Goal: Task Accomplishment & Management: Use online tool/utility

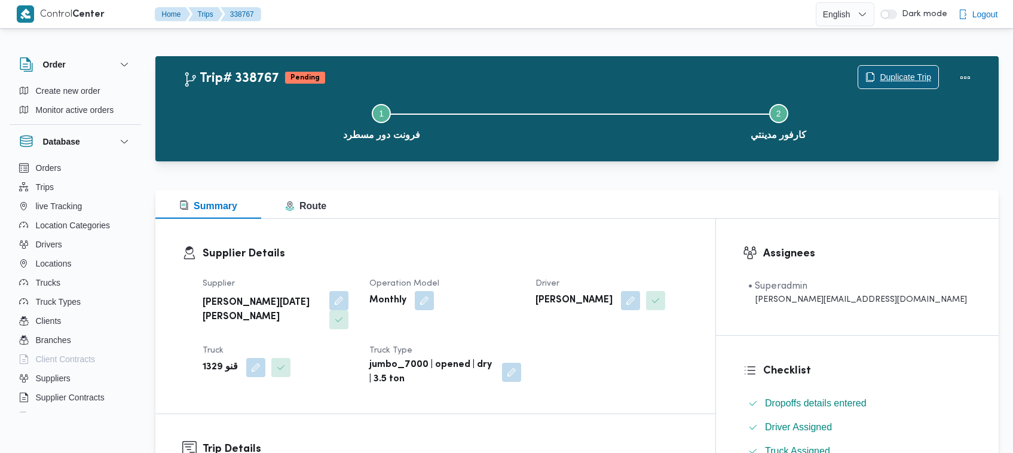
click at [886, 78] on span "Duplicate Trip" at bounding box center [905, 77] width 51 height 14
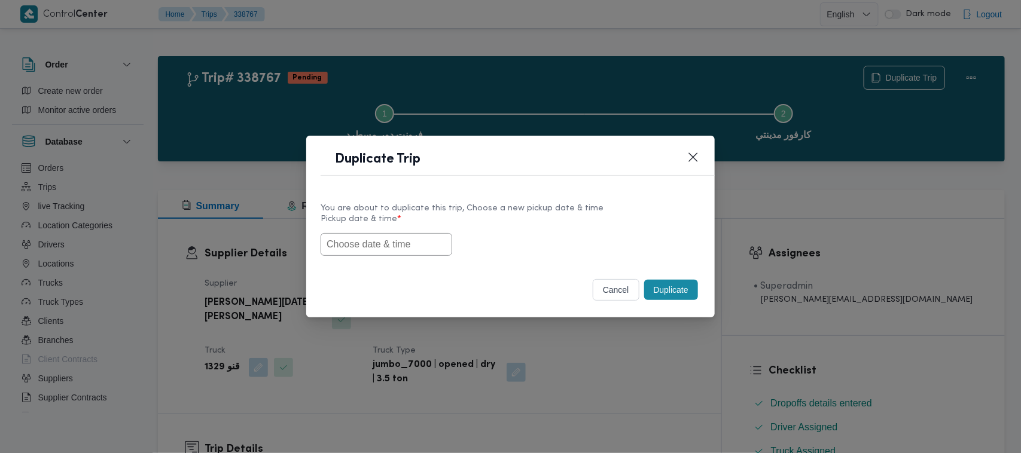
click at [323, 258] on div "You are about to duplicate this trip, Choose a new pickup date & time Pickup da…" at bounding box center [510, 228] width 408 height 77
click at [368, 247] on input "text" at bounding box center [386, 244] width 132 height 23
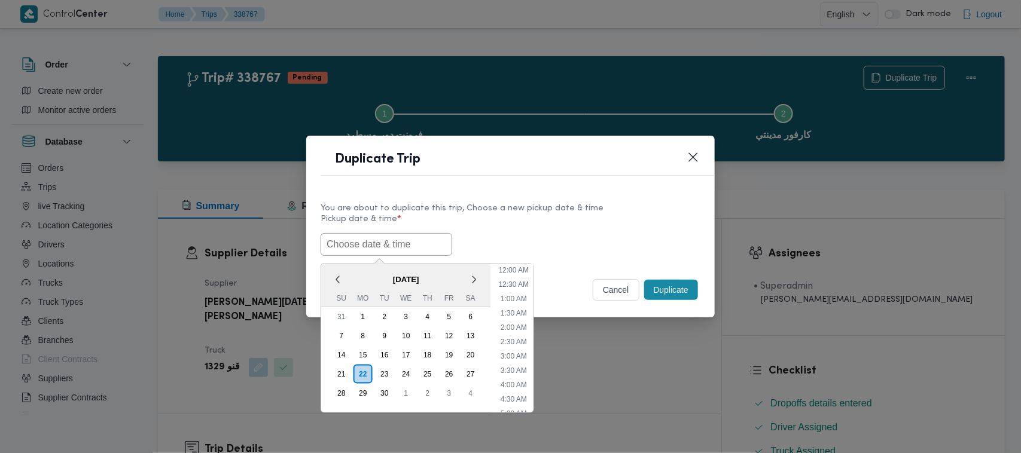
paste input "27/09/2025 7:00AM"
type input "27/09/2025 7:00AM"
click at [576, 228] on label "Pickup date & time *" at bounding box center [510, 224] width 380 height 19
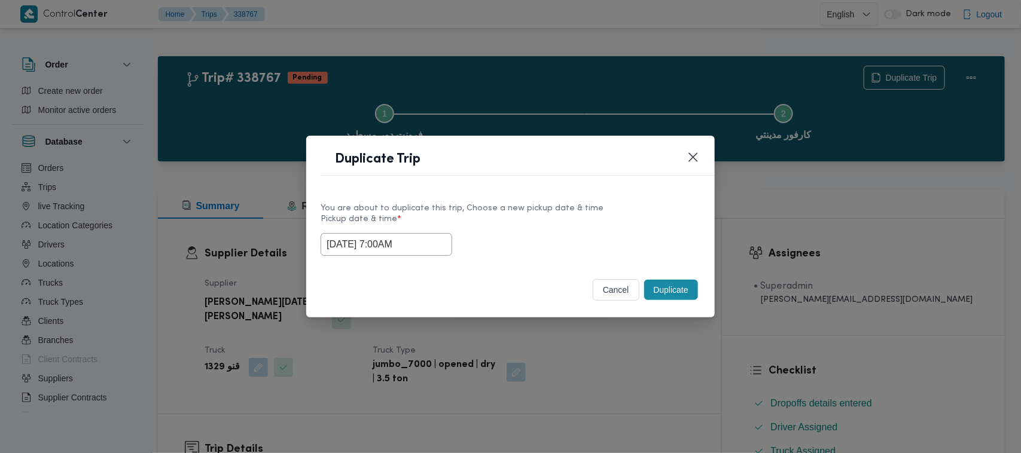
click at [655, 298] on button "Duplicate" at bounding box center [671, 290] width 54 height 20
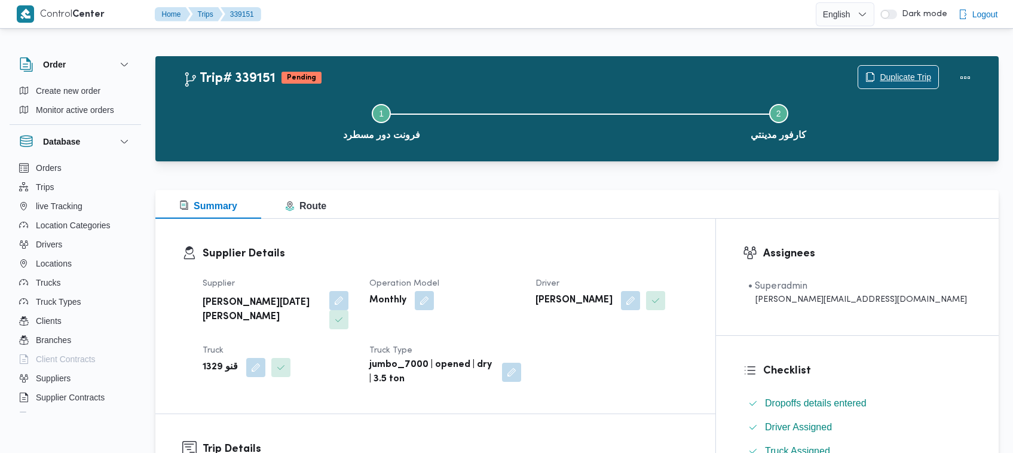
click at [906, 67] on span "Duplicate Trip" at bounding box center [899, 77] width 80 height 23
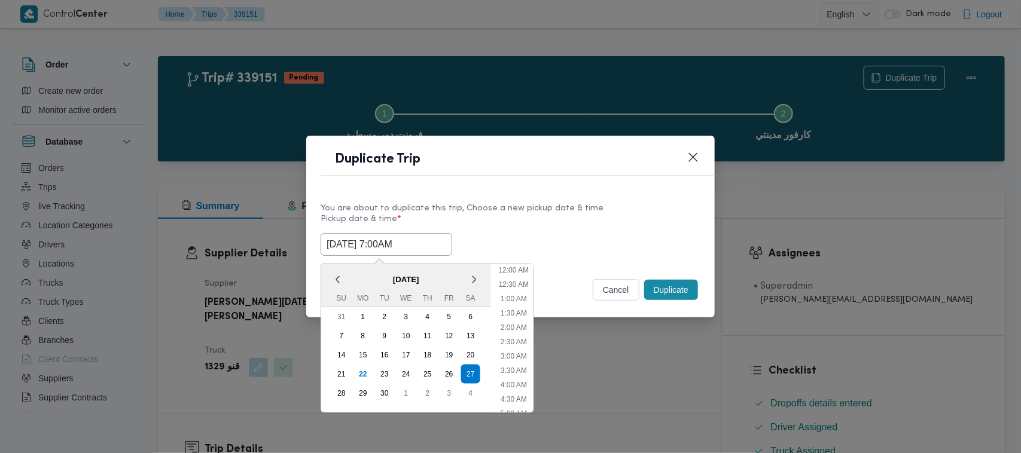
click at [424, 244] on input "27/09/2025 7:00AM" at bounding box center [386, 244] width 132 height 23
click at [343, 389] on div "28" at bounding box center [341, 393] width 23 height 23
type input "28/09/2025 7:00AM"
click at [581, 219] on label "Pickup date & time *" at bounding box center [510, 224] width 380 height 19
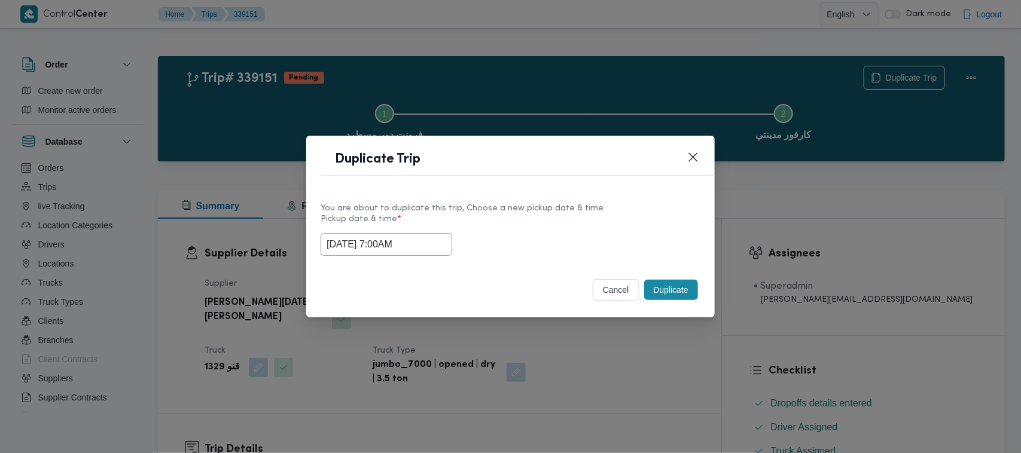
click at [676, 286] on button "Duplicate" at bounding box center [671, 290] width 54 height 20
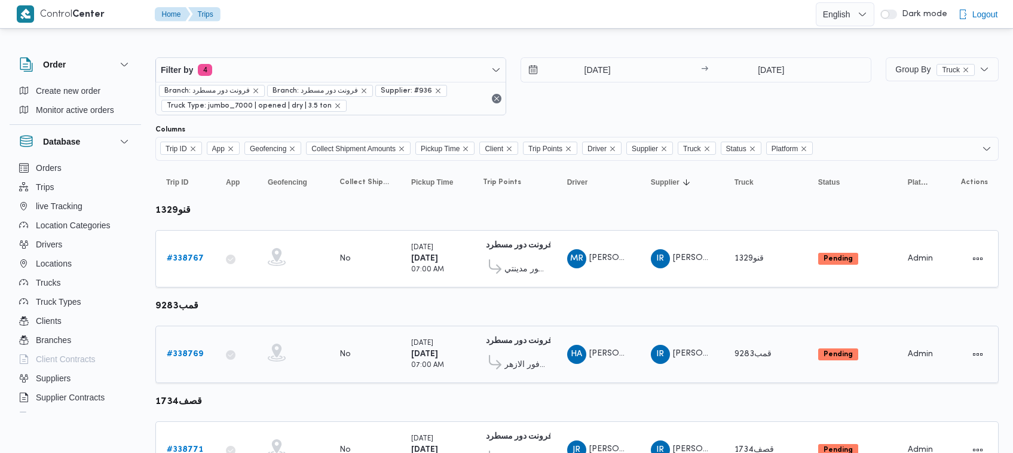
click at [184, 357] on b "# 338769" at bounding box center [185, 354] width 36 height 8
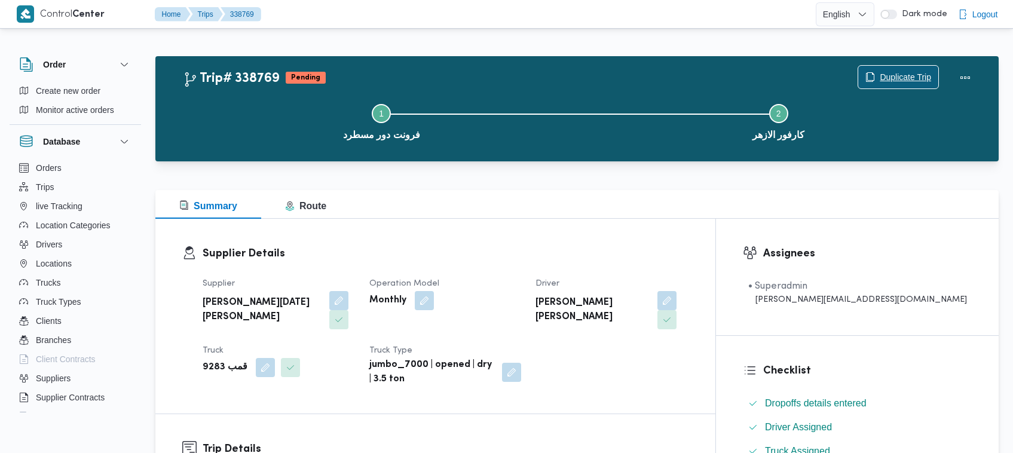
click at [900, 75] on span "Duplicate Trip" at bounding box center [905, 77] width 51 height 14
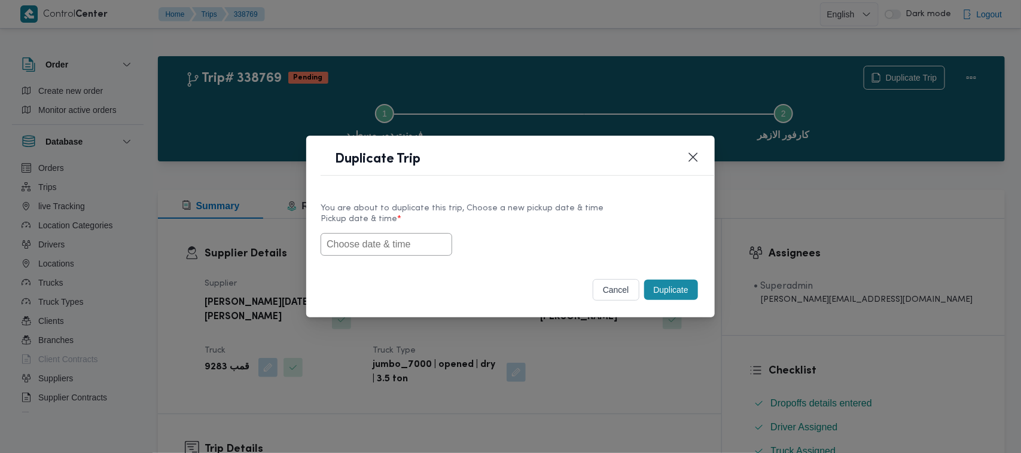
click at [447, 234] on div at bounding box center [510, 244] width 380 height 23
click at [404, 238] on input "text" at bounding box center [386, 244] width 132 height 23
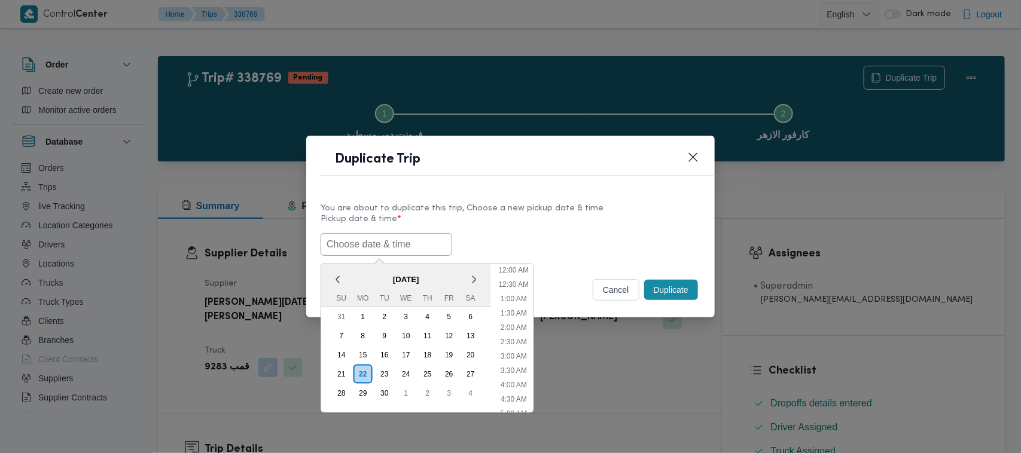
paste input "27/09/2025 7:00AM"
type input "27/09/2025 7:00AM"
click at [588, 215] on label "Pickup date & time *" at bounding box center [510, 224] width 380 height 19
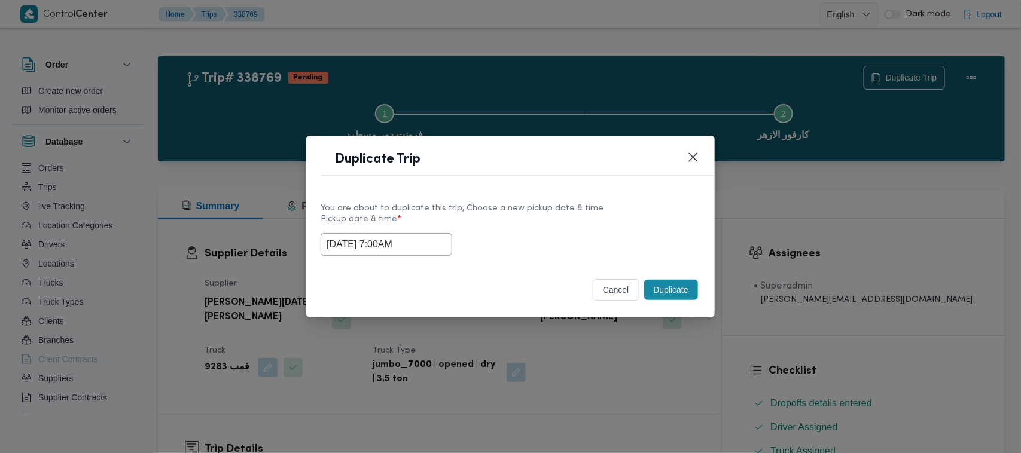
click at [682, 294] on button "Duplicate" at bounding box center [671, 290] width 54 height 20
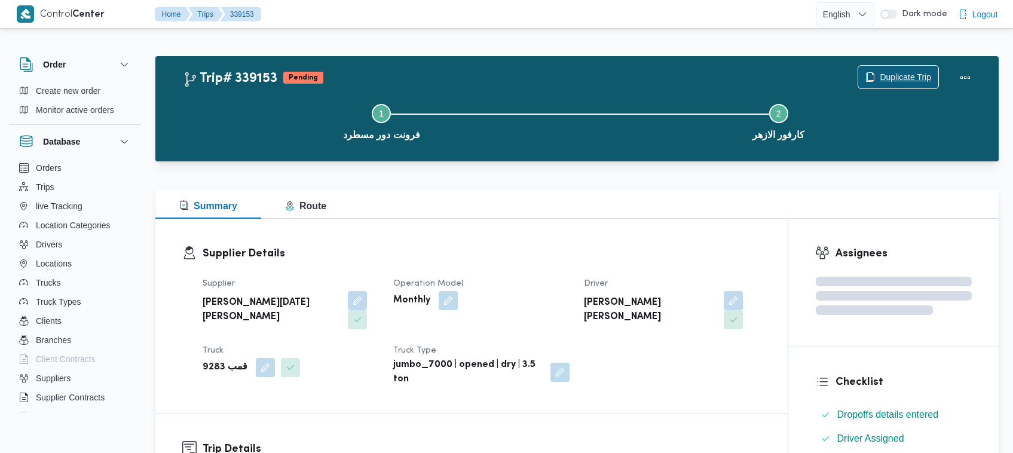
click at [882, 69] on span "Duplicate Trip" at bounding box center [899, 77] width 80 height 23
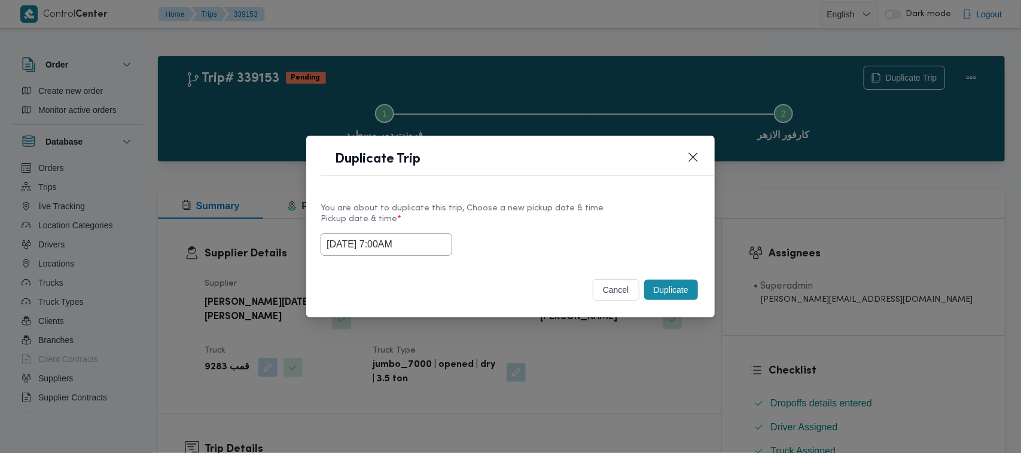
drag, startPoint x: 421, startPoint y: 243, endPoint x: 419, endPoint y: 255, distance: 12.2
click at [422, 241] on input "27/09/2025 7:00AM" at bounding box center [386, 244] width 132 height 23
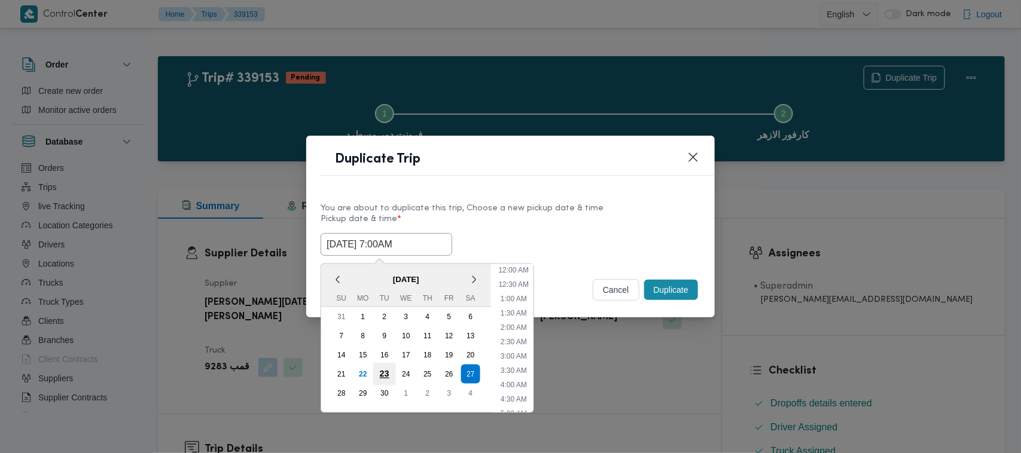
scroll to position [133, 0]
click at [344, 386] on div "28" at bounding box center [341, 393] width 23 height 23
type input "28/09/2025 7:00AM"
click at [555, 256] on div "You are about to duplicate this trip, Choose a new pickup date & time Pickup da…" at bounding box center [510, 228] width 408 height 77
click at [697, 287] on button "Duplicate" at bounding box center [671, 290] width 54 height 20
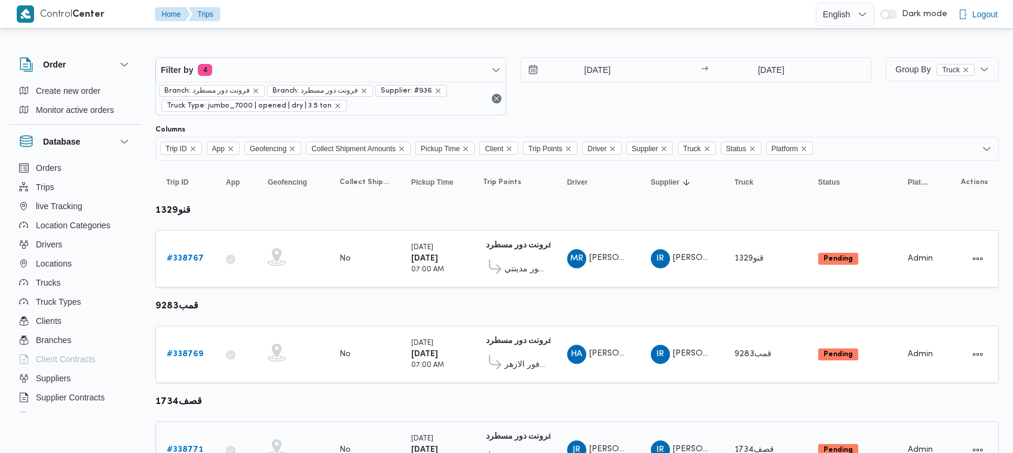
click at [195, 446] on b "# 338771" at bounding box center [185, 450] width 36 height 8
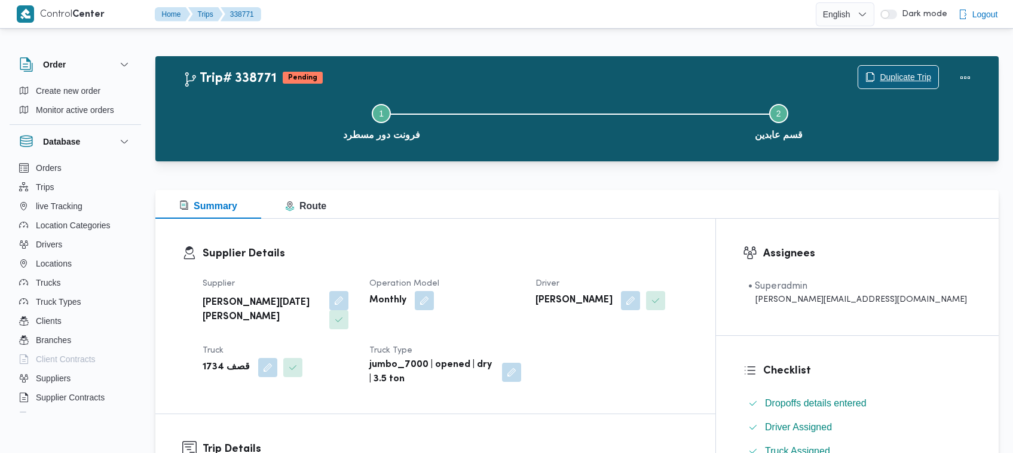
click at [915, 75] on span "Duplicate Trip" at bounding box center [905, 77] width 51 height 14
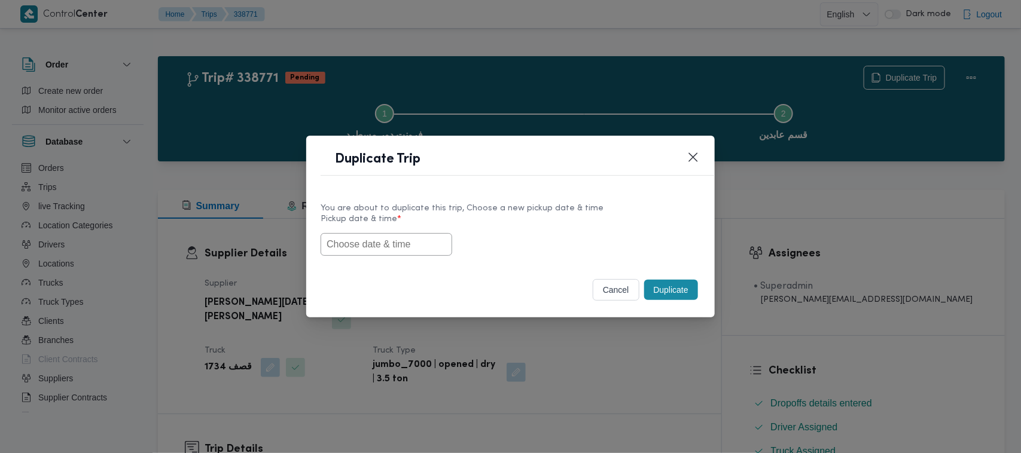
click at [392, 243] on input "text" at bounding box center [386, 244] width 132 height 23
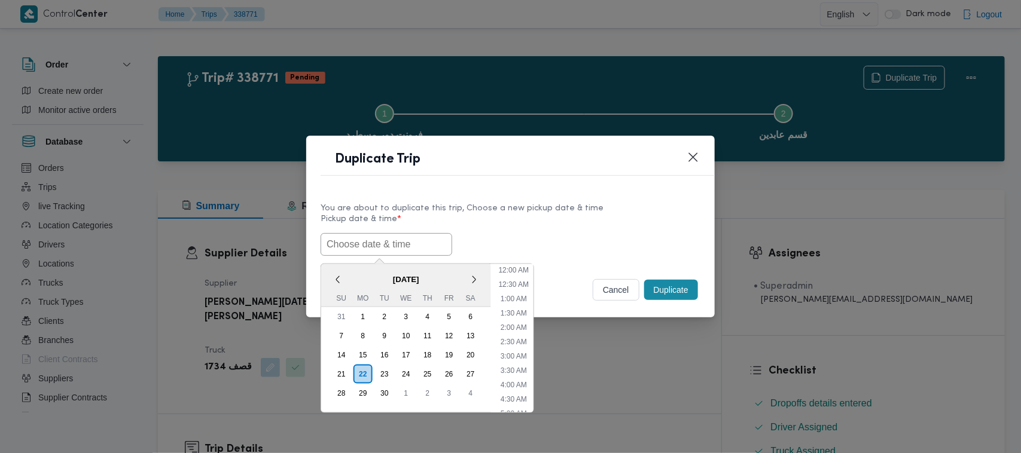
scroll to position [363, 0]
paste input "27/09/2025 7:00AM"
type input "27/09/2025 7:00AM"
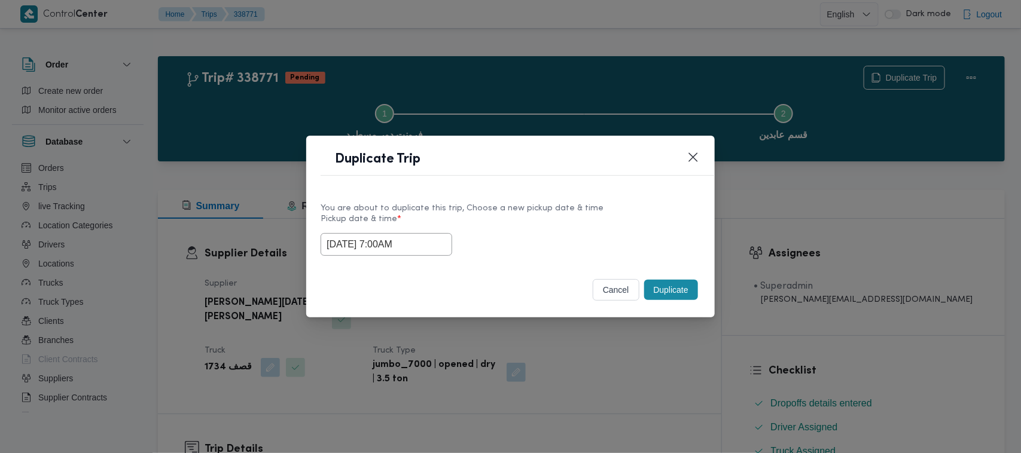
click at [597, 223] on label "Pickup date & time *" at bounding box center [510, 224] width 380 height 19
click at [697, 294] on button "Duplicate" at bounding box center [671, 290] width 54 height 20
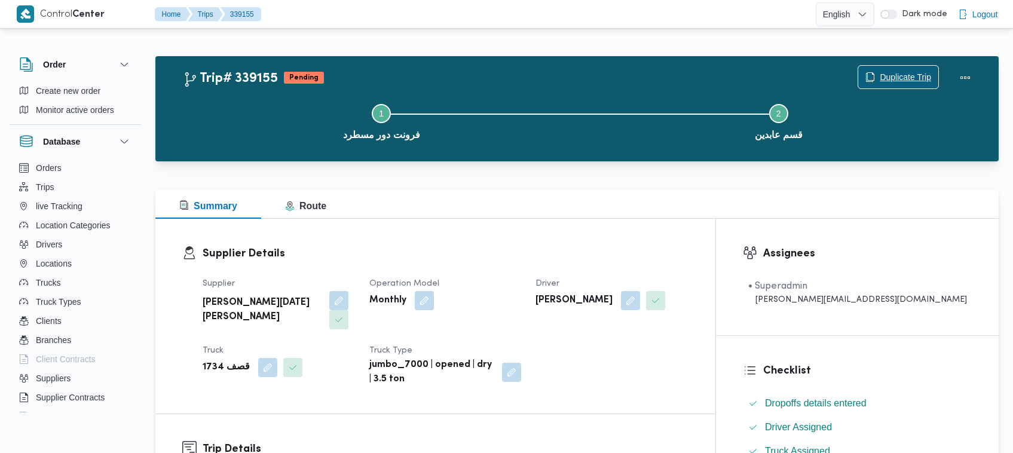
click at [895, 75] on span "Duplicate Trip" at bounding box center [905, 77] width 51 height 14
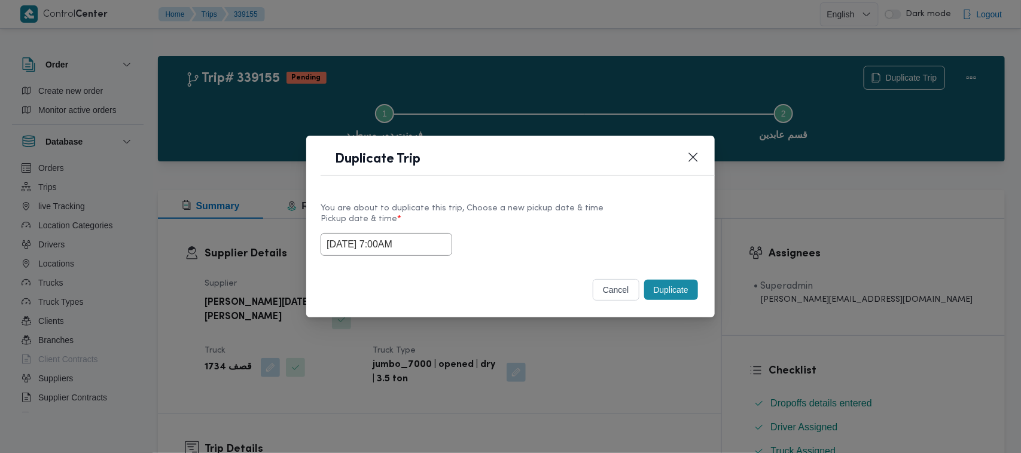
click at [432, 248] on input "27/09/2025 7:00AM" at bounding box center [386, 244] width 132 height 23
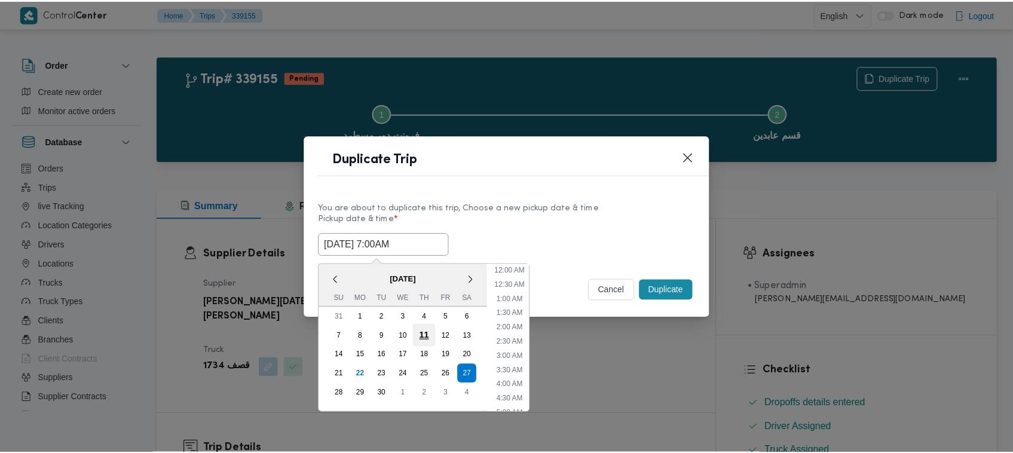
scroll to position [133, 0]
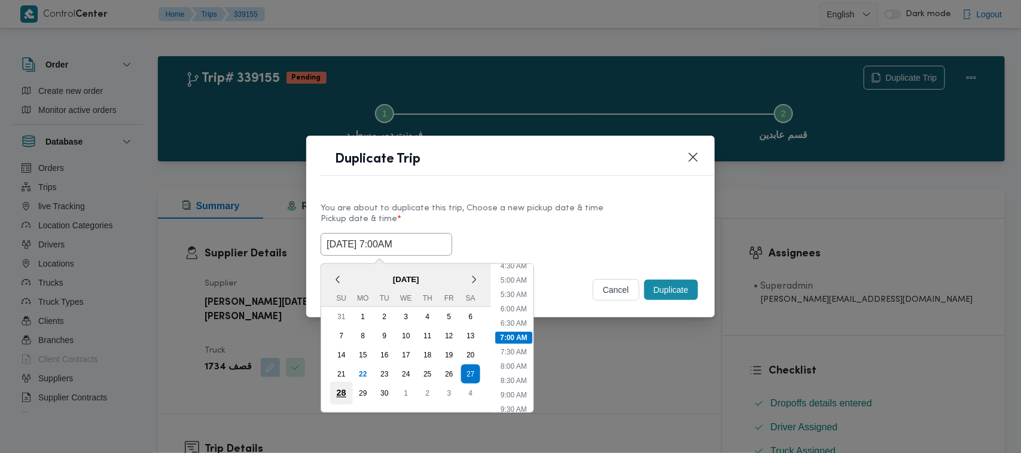
click at [337, 382] on div "28" at bounding box center [341, 393] width 23 height 23
type input "28/09/2025 7:00AM"
click at [541, 215] on label "Pickup date & time *" at bounding box center [510, 224] width 380 height 19
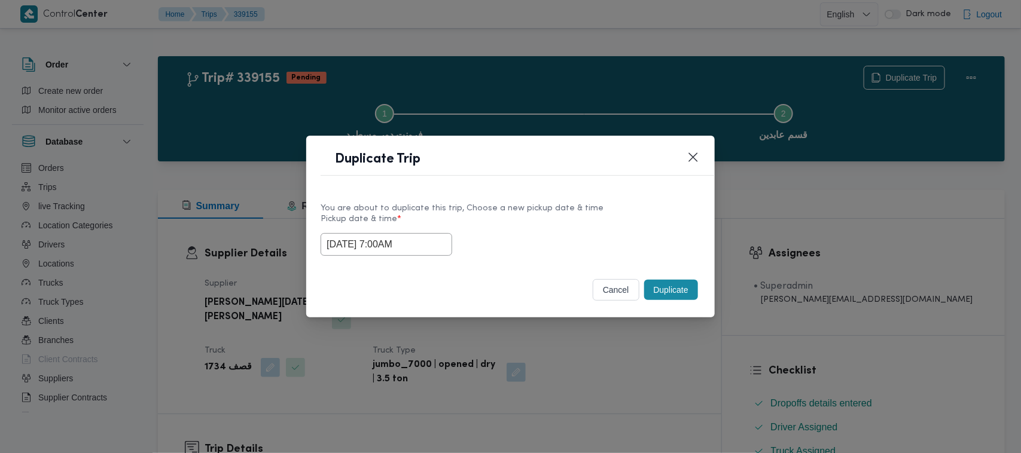
click at [664, 285] on button "Duplicate" at bounding box center [671, 290] width 54 height 20
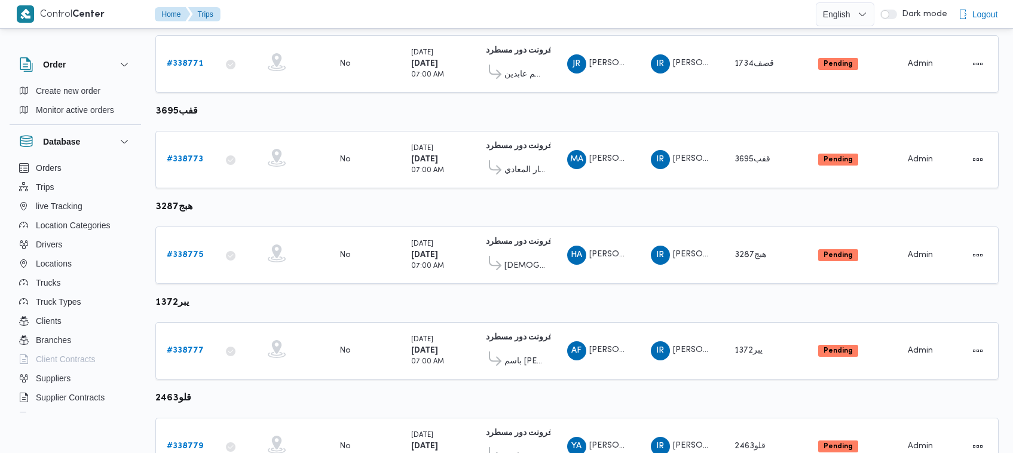
scroll to position [395, 0]
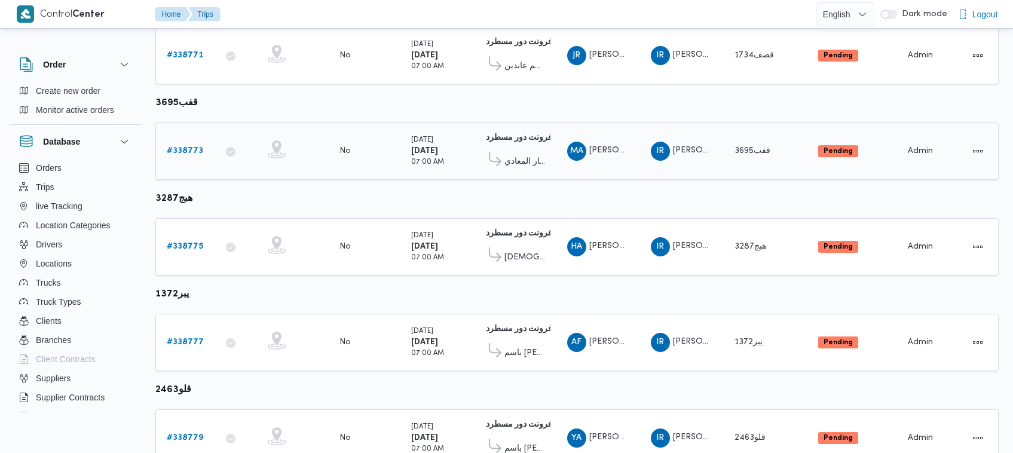
click at [173, 150] on b "# 338773" at bounding box center [185, 151] width 36 height 8
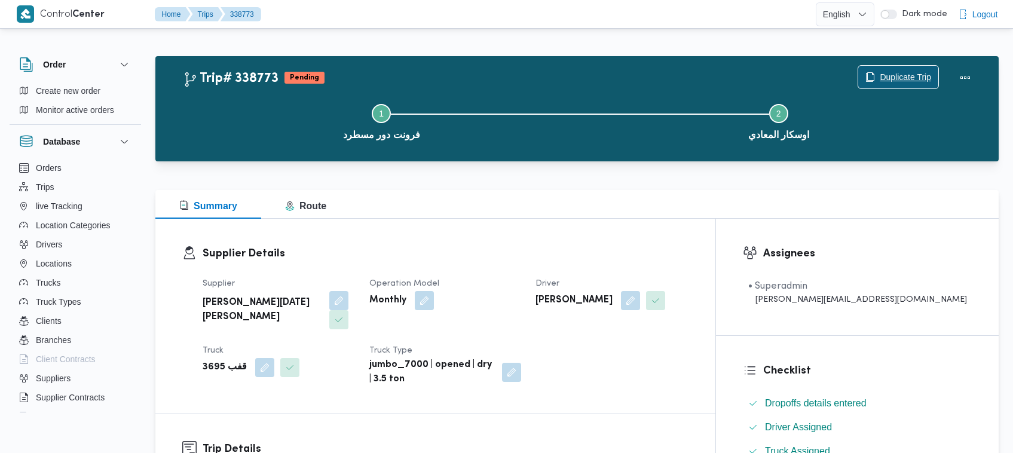
click at [882, 69] on span "Duplicate Trip" at bounding box center [899, 77] width 80 height 23
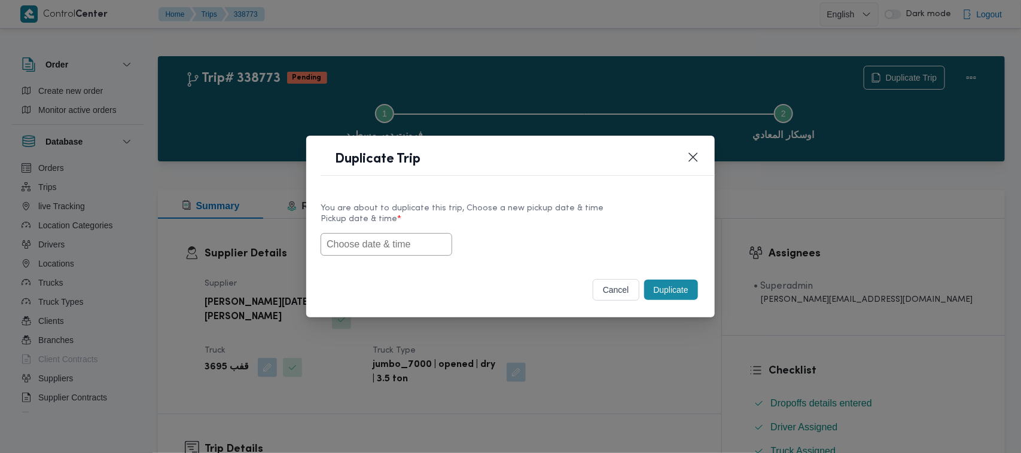
drag, startPoint x: 407, startPoint y: 209, endPoint x: 405, endPoint y: 228, distance: 19.2
click at [405, 212] on div "You are about to duplicate this trip, Choose a new pickup date & time" at bounding box center [510, 208] width 380 height 13
click at [405, 232] on div "Pickup date & time *" at bounding box center [510, 235] width 380 height 41
click at [401, 233] on input "text" at bounding box center [386, 244] width 132 height 23
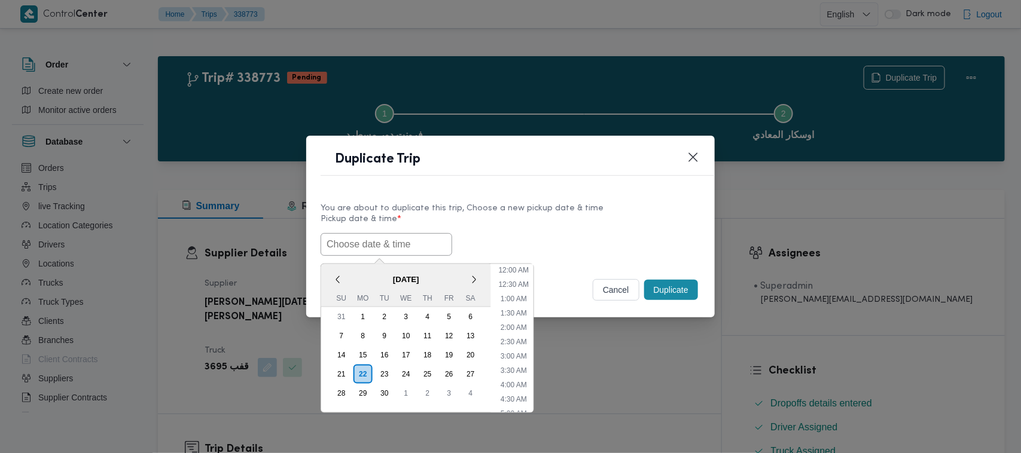
paste input "27/09/2025 7:00AM"
type input "27/09/2025 7:00AM"
drag, startPoint x: 556, startPoint y: 230, endPoint x: 589, endPoint y: 241, distance: 34.6
click at [556, 230] on label "Pickup date & time *" at bounding box center [510, 224] width 380 height 19
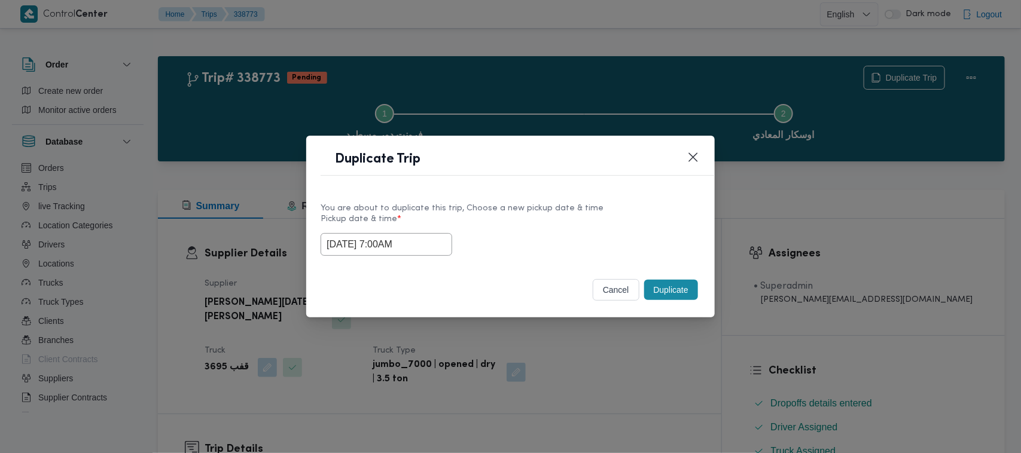
click at [673, 287] on button "Duplicate" at bounding box center [671, 290] width 54 height 20
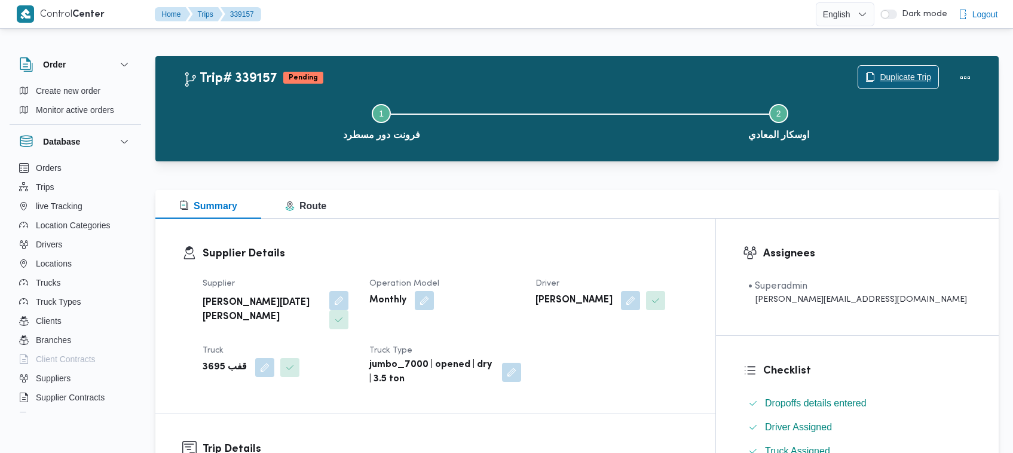
click at [907, 76] on span "Duplicate Trip" at bounding box center [905, 77] width 51 height 14
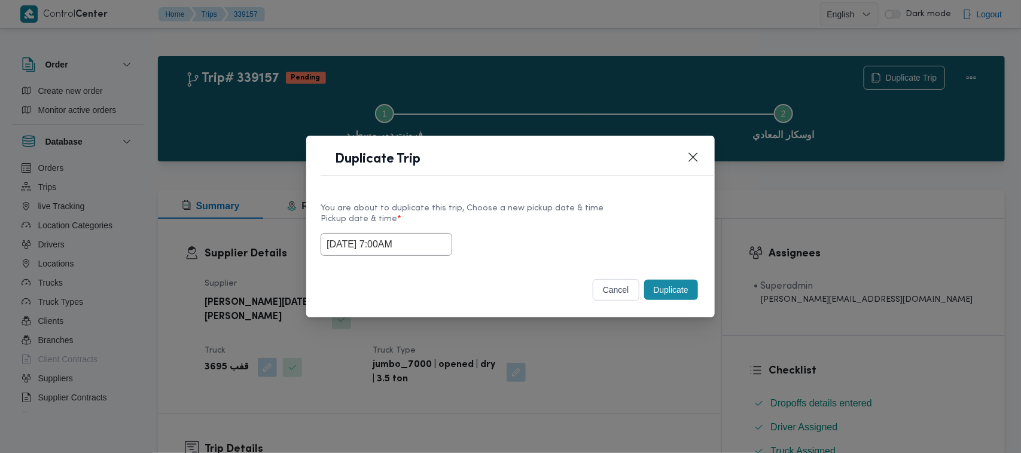
click at [441, 239] on input "27/09/2025 7:00AM" at bounding box center [386, 244] width 132 height 23
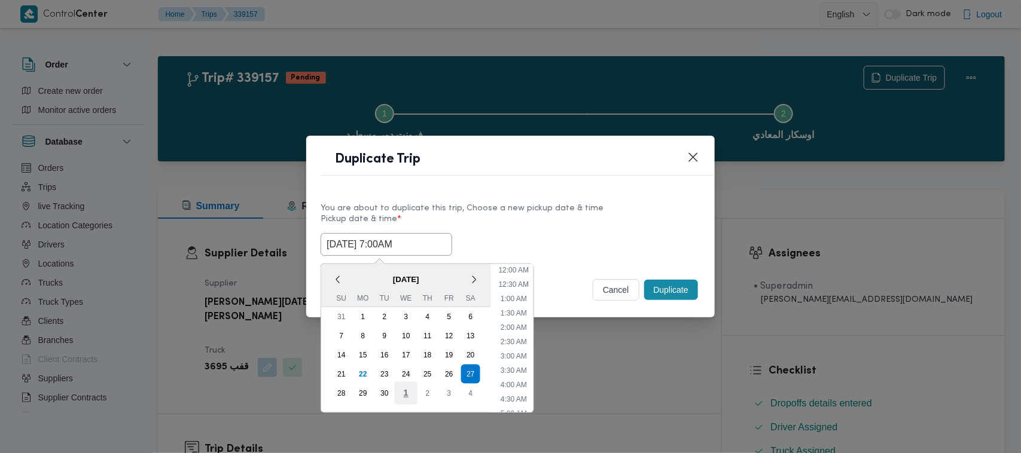
scroll to position [133, 0]
click at [333, 387] on div "28" at bounding box center [341, 393] width 23 height 23
type input "28/09/2025 7:00AM"
click at [614, 215] on label "Pickup date & time *" at bounding box center [510, 224] width 380 height 19
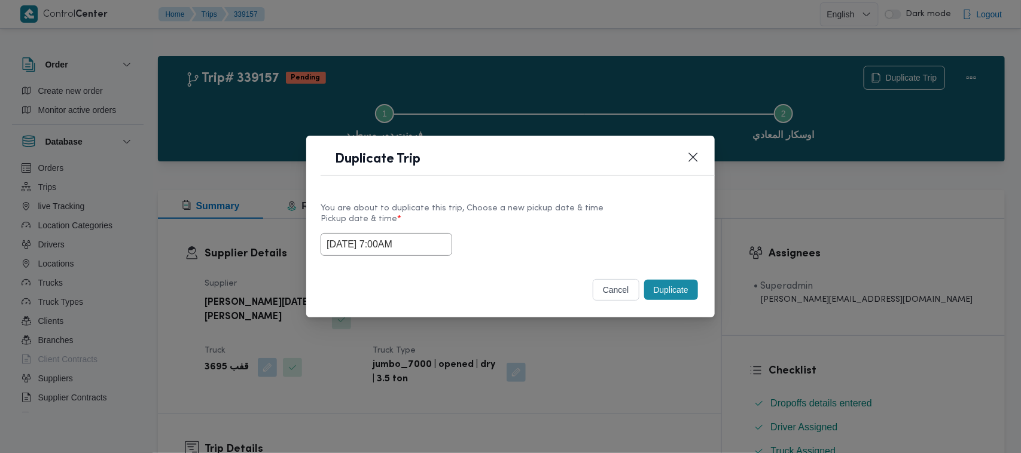
click at [676, 285] on button "Duplicate" at bounding box center [671, 290] width 54 height 20
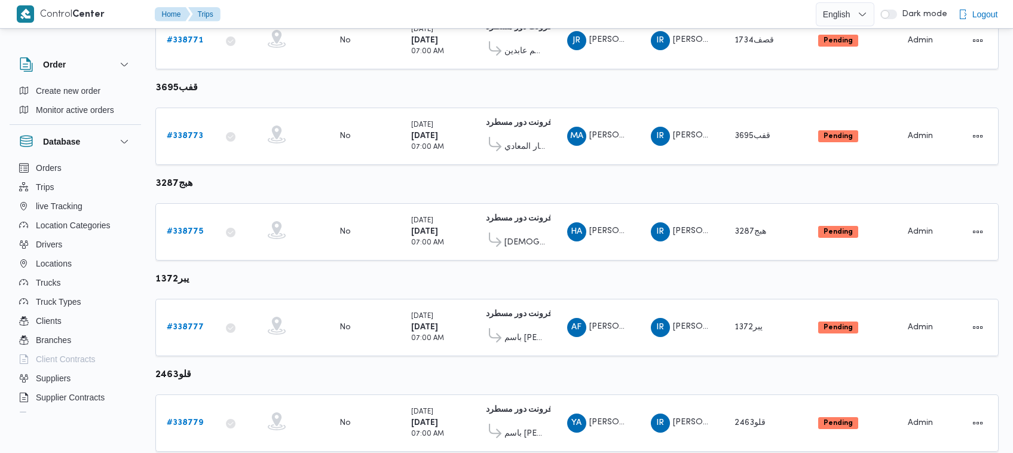
scroll to position [518, 0]
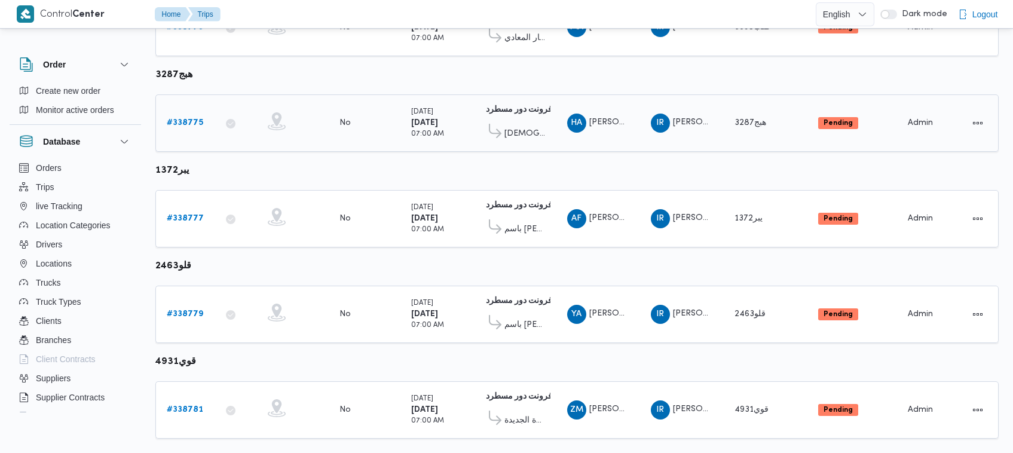
click at [173, 116] on link "# 338775" at bounding box center [185, 123] width 36 height 14
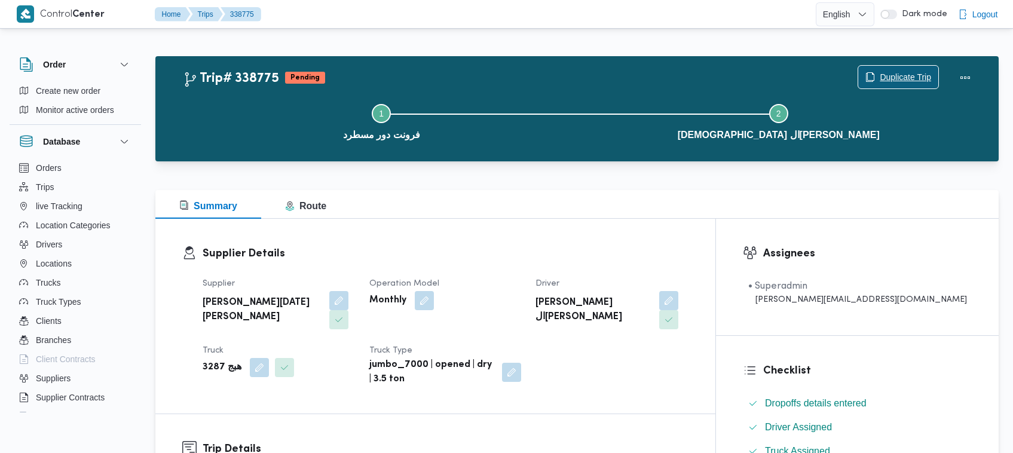
click at [882, 76] on span "Duplicate Trip" at bounding box center [905, 77] width 51 height 14
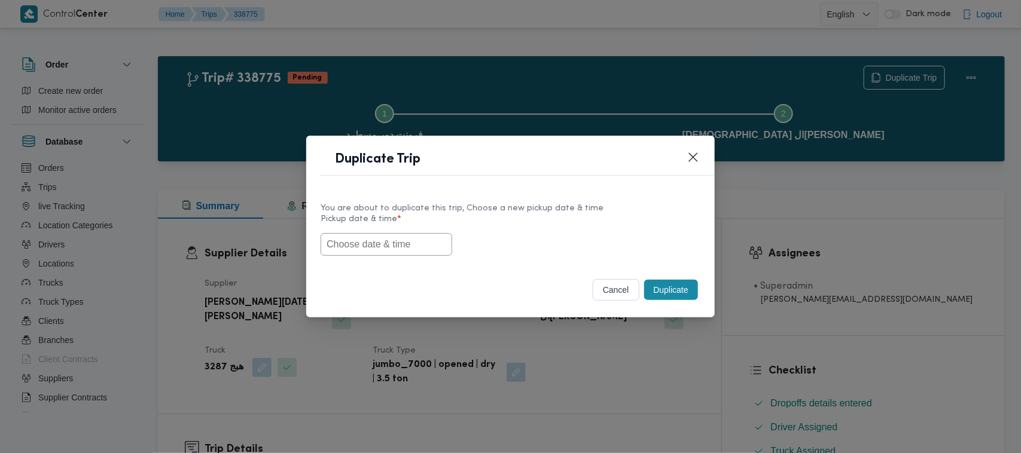
click at [347, 240] on input "text" at bounding box center [386, 244] width 132 height 23
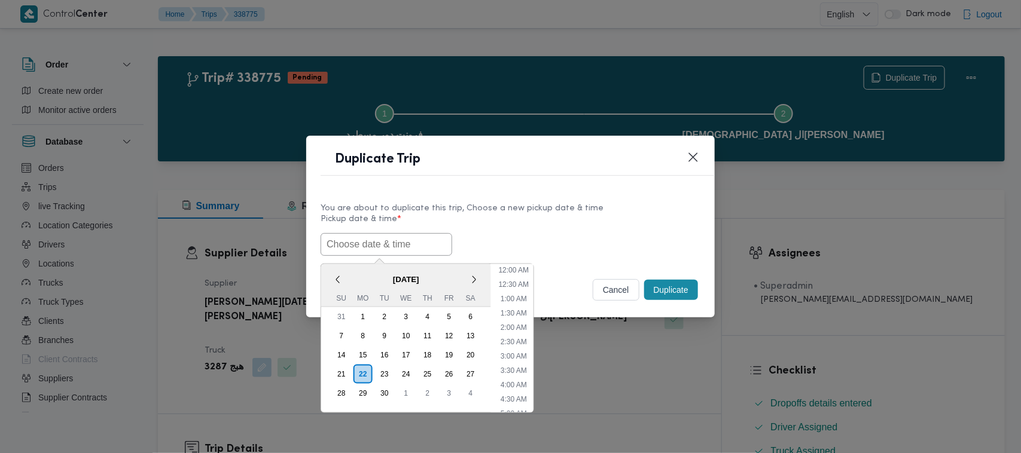
scroll to position [363, 0]
paste input "27/09/2025 7:00AM"
type input "27/09/2025 7:00AM"
drag, startPoint x: 531, startPoint y: 231, endPoint x: 631, endPoint y: 273, distance: 108.8
click at [532, 233] on div "27/09/2025 7:00AM < September 2025 > Su Mo Tu We Th Fr Sa 31 1 2 3 4 5 6 7 8 9 …" at bounding box center [510, 244] width 380 height 23
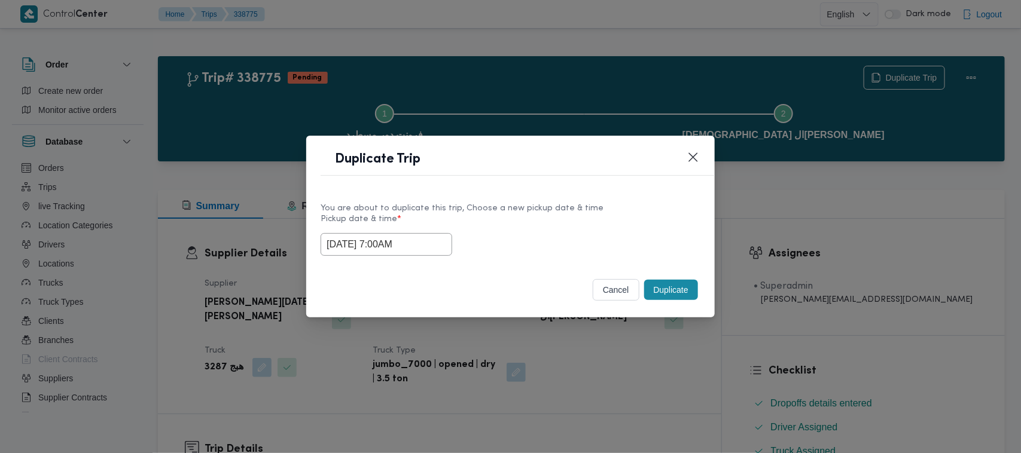
click at [691, 295] on button "Duplicate" at bounding box center [671, 290] width 54 height 20
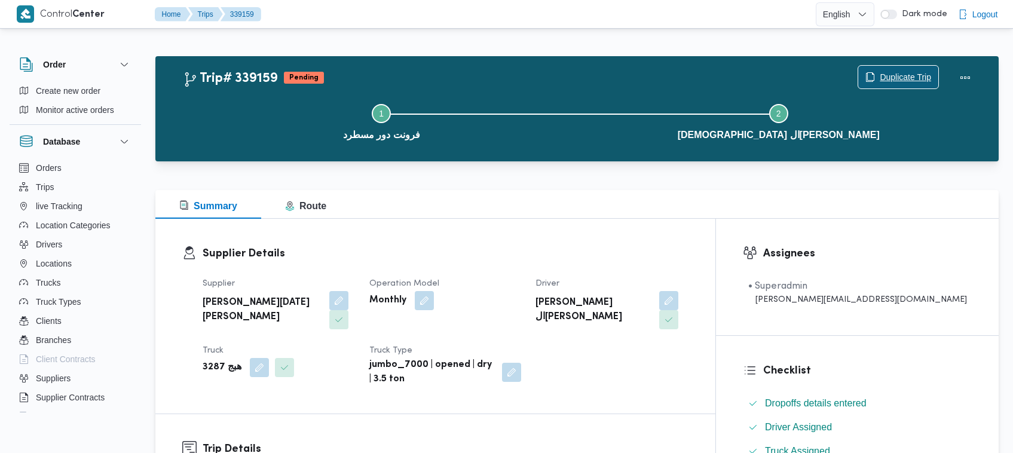
click at [897, 81] on span "Duplicate Trip" at bounding box center [905, 77] width 51 height 14
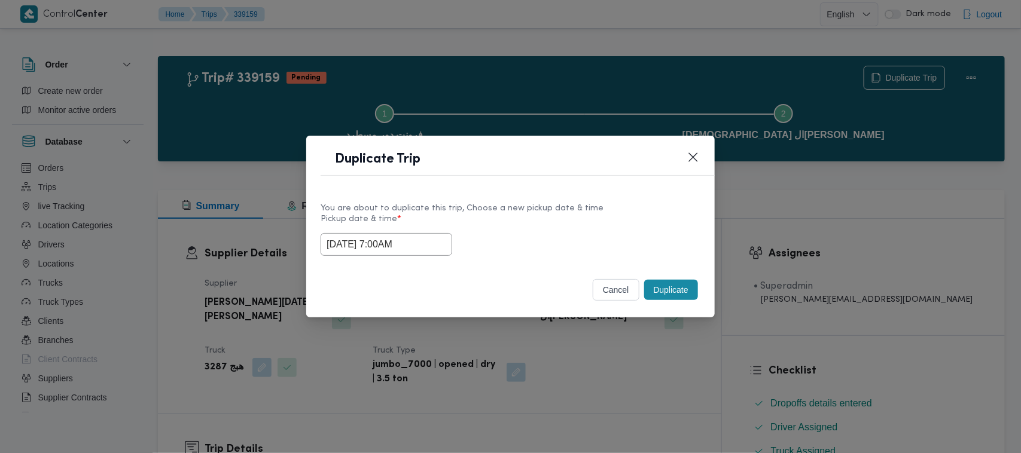
click at [426, 243] on input "27/09/2025 7:00AM" at bounding box center [386, 244] width 132 height 23
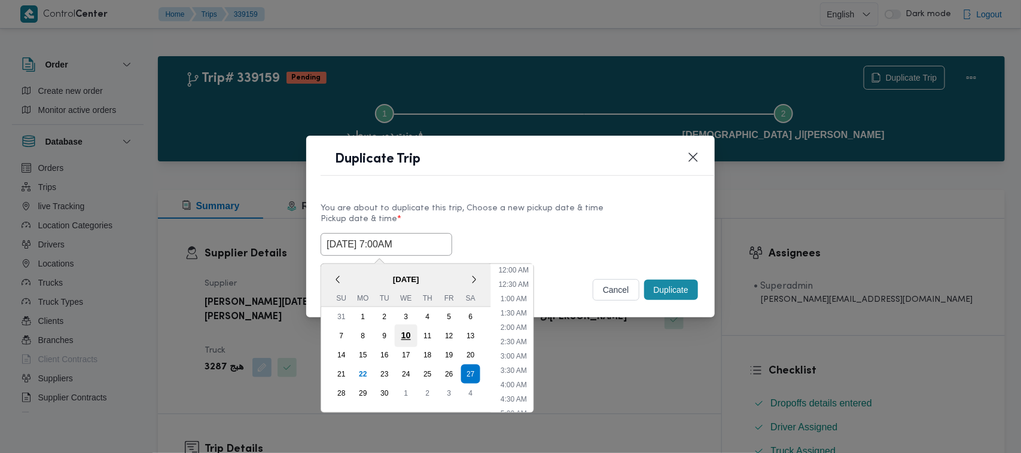
scroll to position [133, 0]
click at [332, 392] on div "28" at bounding box center [341, 393] width 23 height 23
type input "28/09/2025 7:00AM"
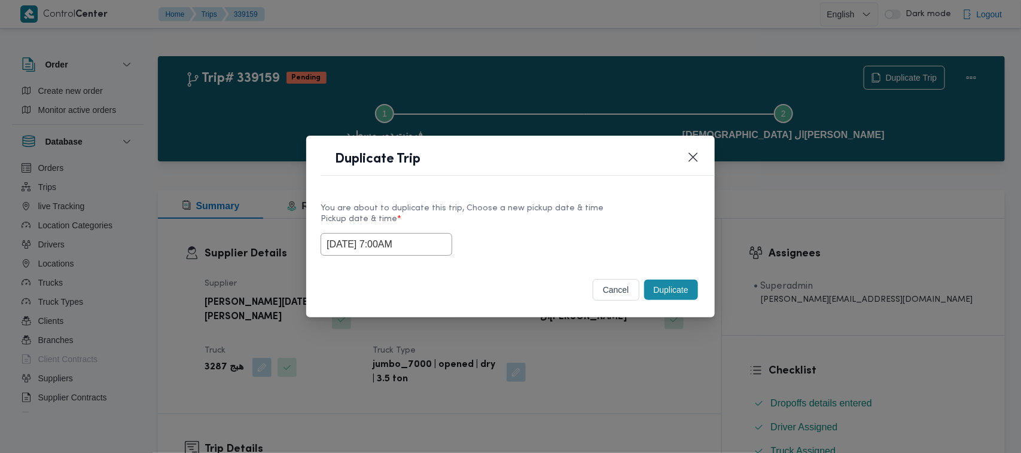
click at [625, 210] on div "You are about to duplicate this trip, Choose a new pickup date & time" at bounding box center [510, 208] width 380 height 13
click at [665, 285] on button "Duplicate" at bounding box center [671, 290] width 54 height 20
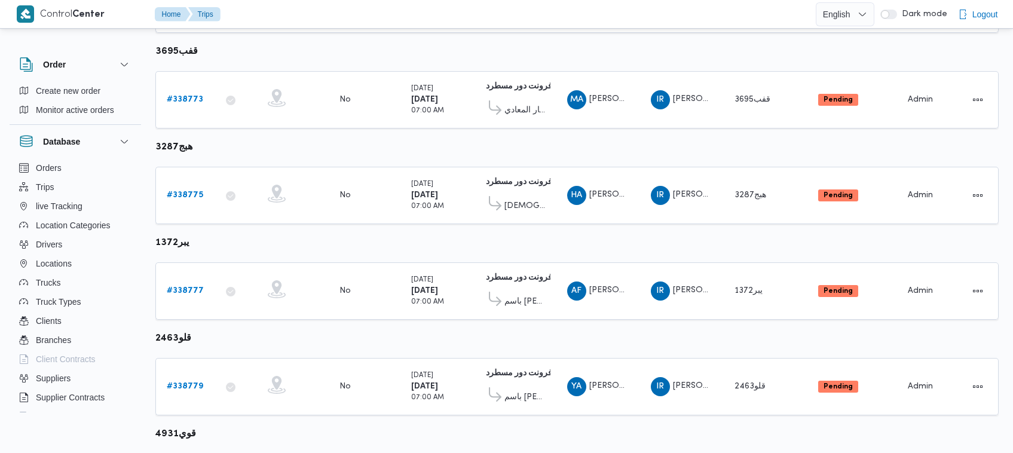
scroll to position [557, 0]
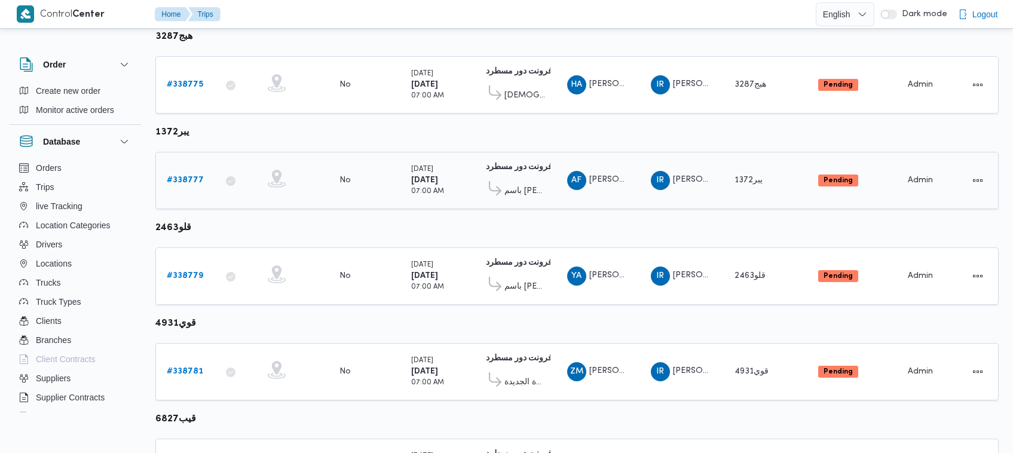
click at [179, 173] on link "# 338777" at bounding box center [185, 180] width 37 height 14
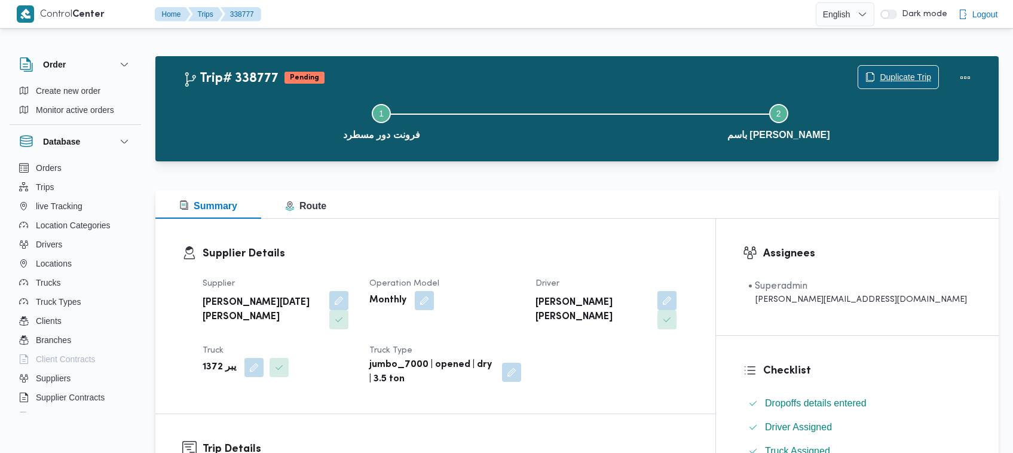
click at [892, 80] on span "Duplicate Trip" at bounding box center [905, 77] width 51 height 14
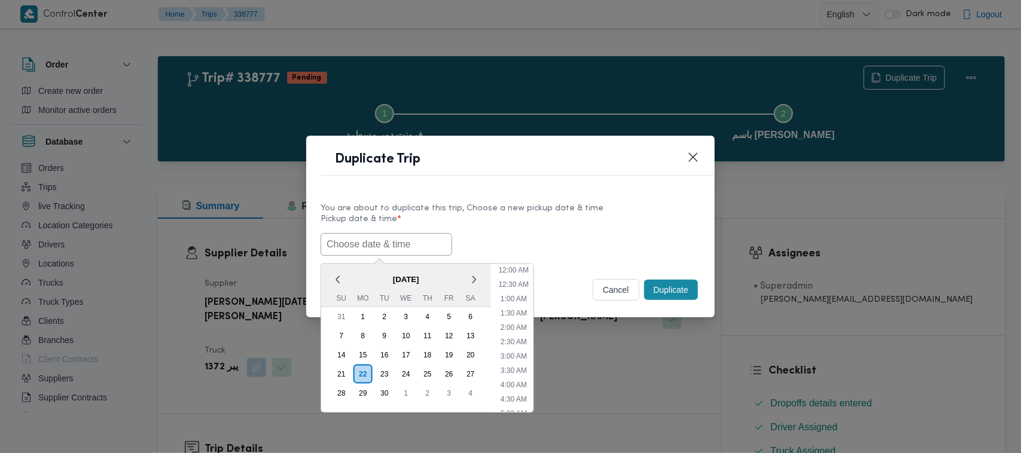
click at [378, 244] on input "text" at bounding box center [386, 244] width 132 height 23
paste input "27/09/2025 7:00AM"
type input "27/09/2025 7:00AM"
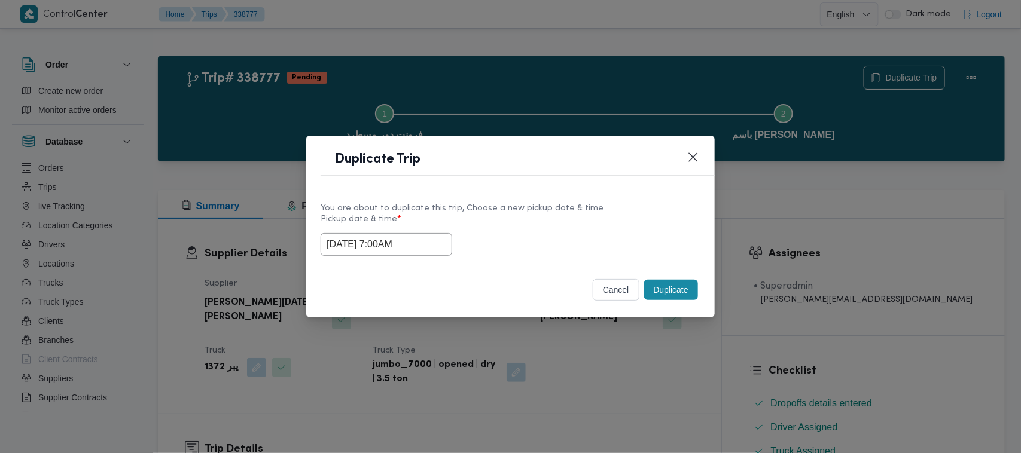
click at [611, 222] on label "Pickup date & time *" at bounding box center [510, 224] width 380 height 19
click at [667, 294] on button "Duplicate" at bounding box center [671, 290] width 54 height 20
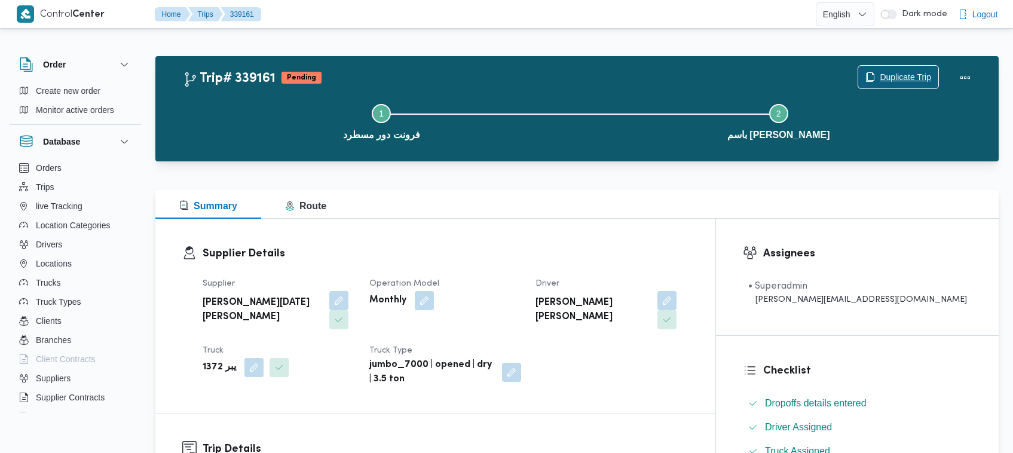
click at [909, 72] on span "Duplicate Trip" at bounding box center [905, 77] width 51 height 14
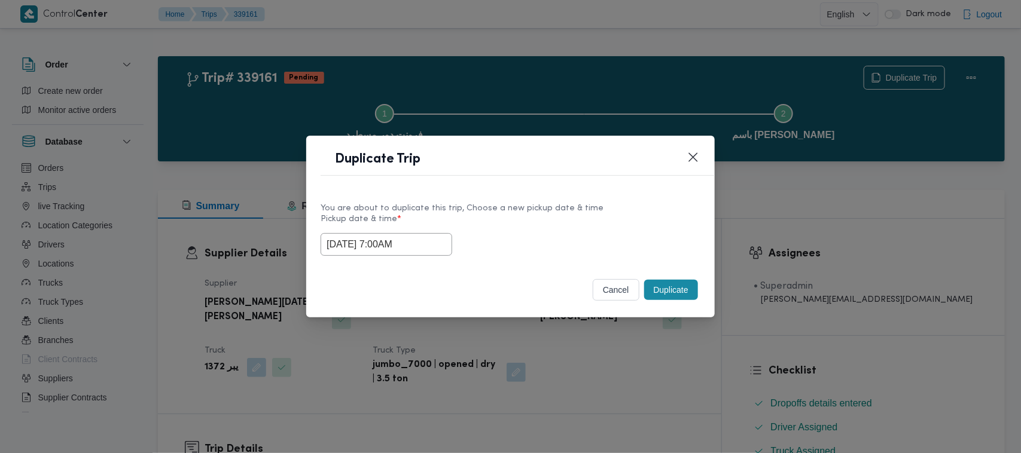
click at [435, 249] on input "27/09/2025 7:00AM" at bounding box center [386, 244] width 132 height 23
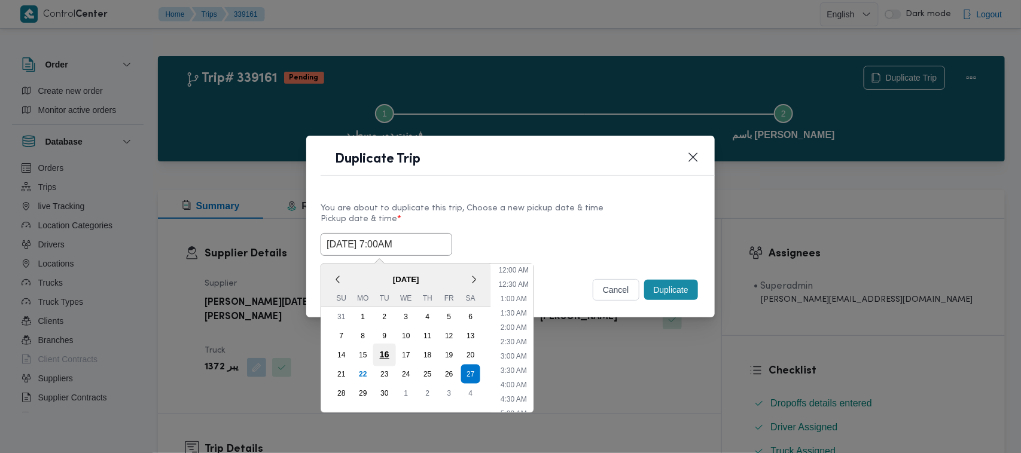
scroll to position [133, 0]
drag, startPoint x: 340, startPoint y: 392, endPoint x: 347, endPoint y: 392, distance: 7.2
click at [340, 392] on div "28" at bounding box center [341, 393] width 23 height 23
type input "28/09/2025 7:00AM"
click at [572, 222] on label "Pickup date & time *" at bounding box center [510, 224] width 380 height 19
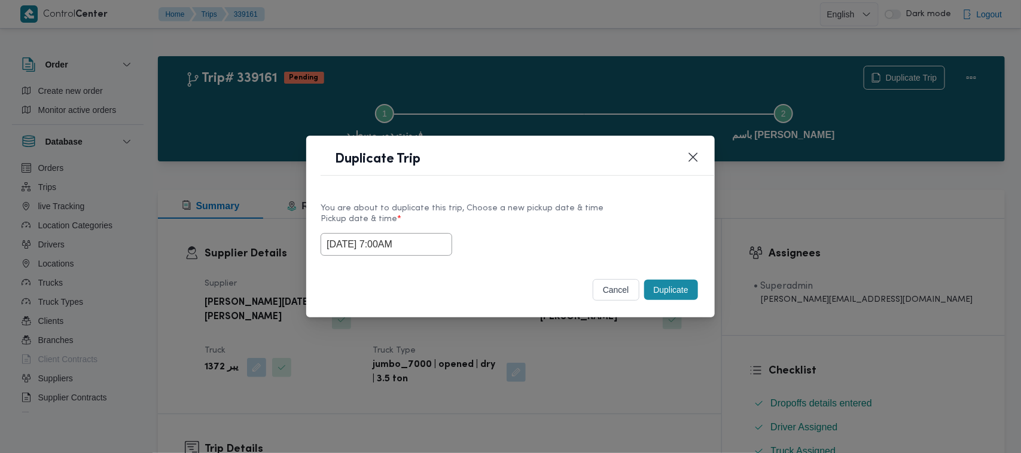
click at [662, 291] on button "Duplicate" at bounding box center [671, 290] width 54 height 20
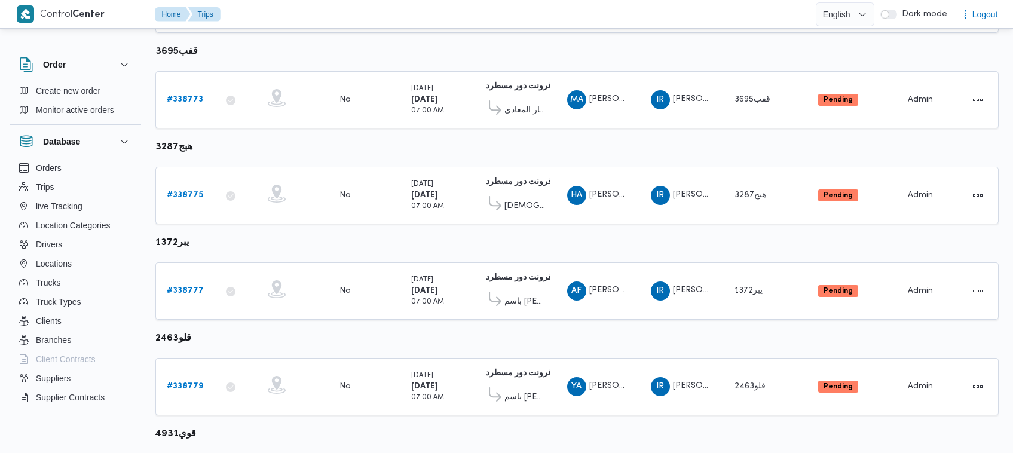
scroll to position [557, 0]
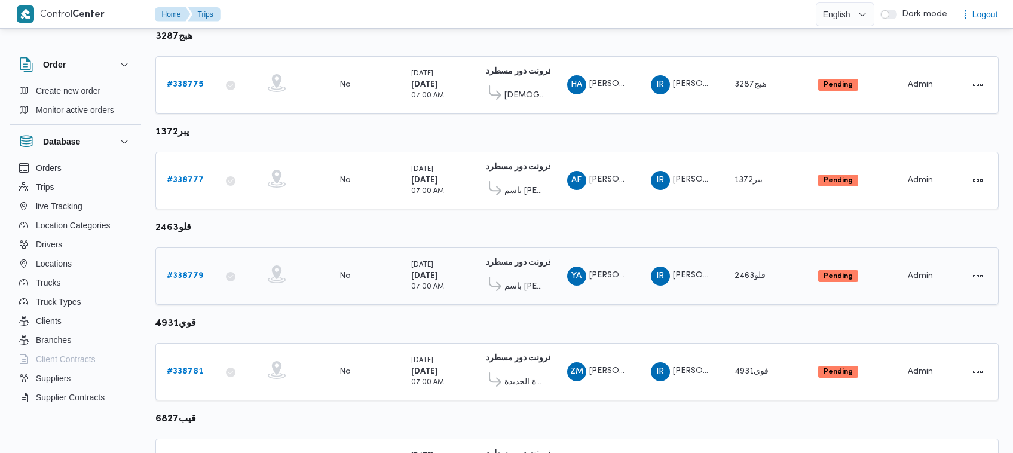
click at [190, 272] on b "# 338779" at bounding box center [185, 276] width 36 height 8
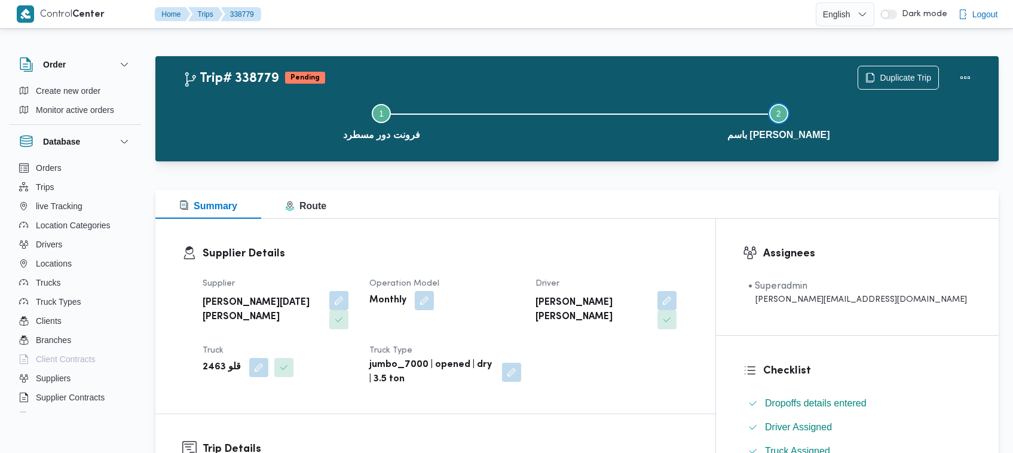
click at [897, 96] on button "Step 2 is incomplete 2 باسم ماركت هيليوبلس" at bounding box center [780, 121] width 398 height 62
click at [894, 69] on span "Duplicate Trip" at bounding box center [899, 77] width 80 height 23
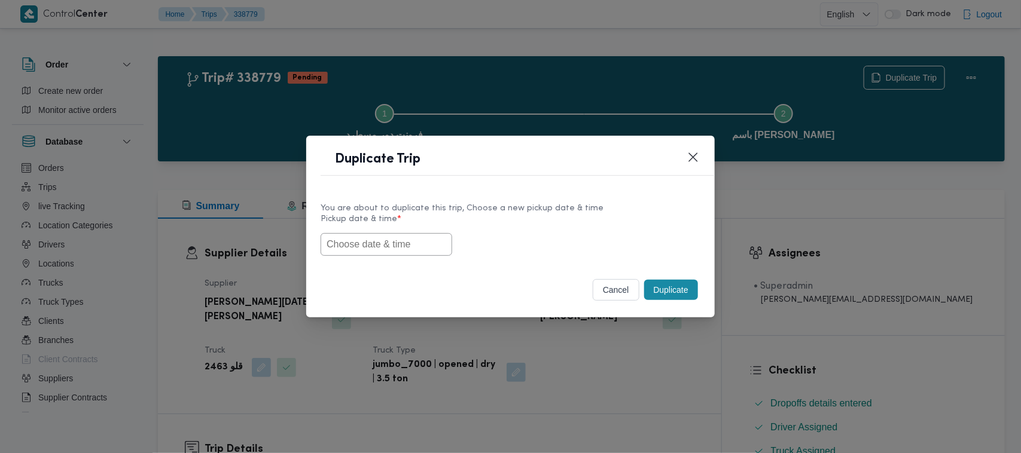
click at [381, 240] on input "text" at bounding box center [386, 244] width 132 height 23
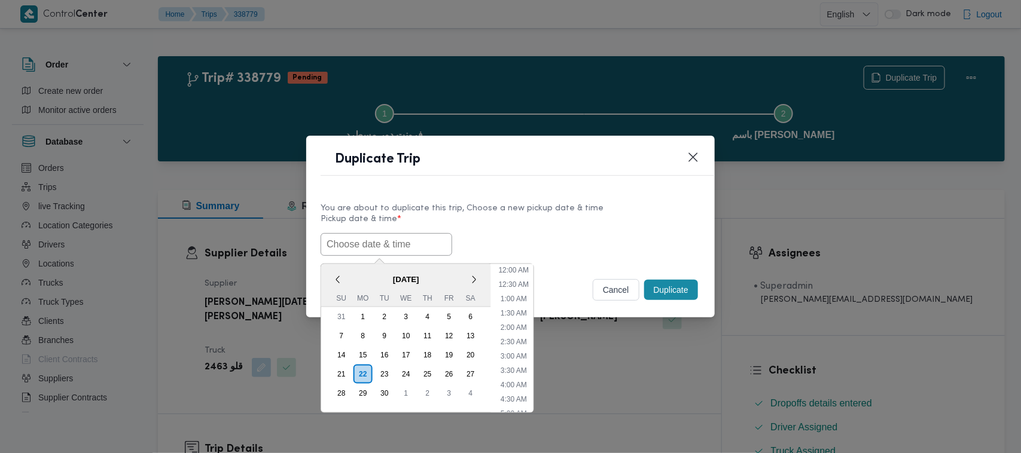
paste input "27/09/2025 7:00AM"
type input "27/09/2025 7:00AM"
drag, startPoint x: 569, startPoint y: 235, endPoint x: 582, endPoint y: 240, distance: 13.4
click at [569, 235] on div "27/09/2025 7:00AM < September 2025 > Su Mo Tu We Th Fr Sa 31 1 2 3 4 5 6 7 8 9 …" at bounding box center [510, 244] width 380 height 23
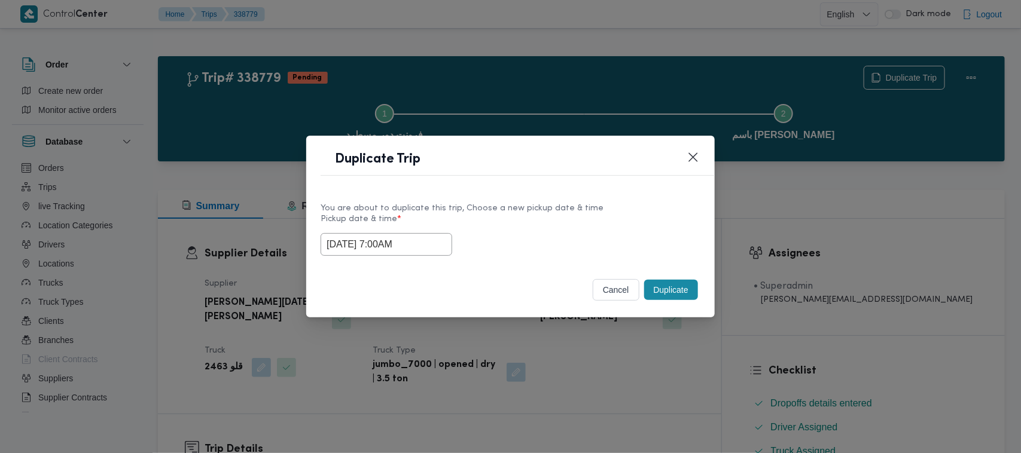
click at [661, 291] on button "Duplicate" at bounding box center [671, 290] width 54 height 20
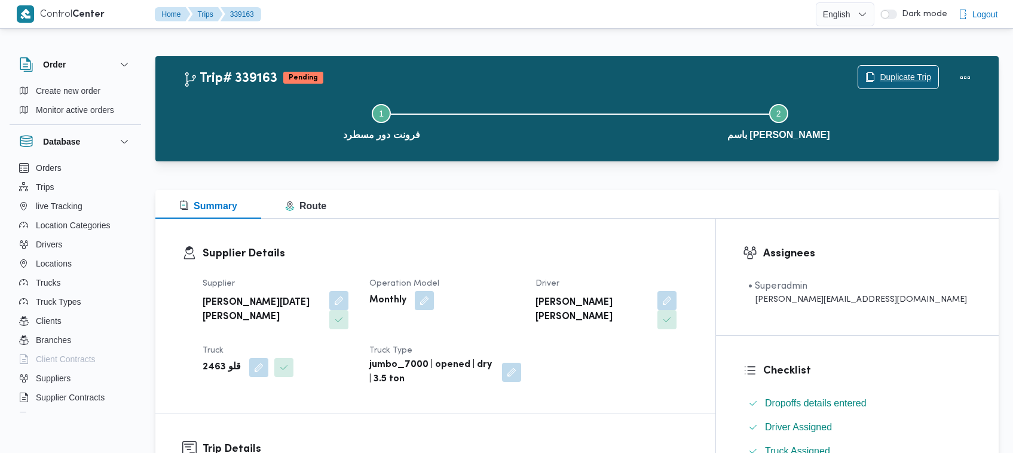
click at [891, 69] on span "Duplicate Trip" at bounding box center [899, 77] width 80 height 23
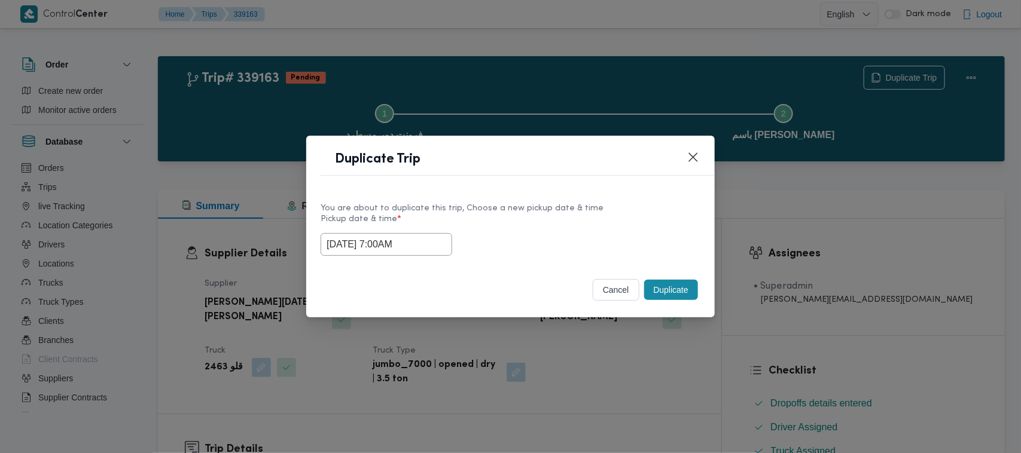
click at [443, 251] on div "27/09/2025 7:00AM" at bounding box center [510, 244] width 380 height 23
click at [436, 246] on input "27/09/2025 7:00AM" at bounding box center [386, 244] width 132 height 23
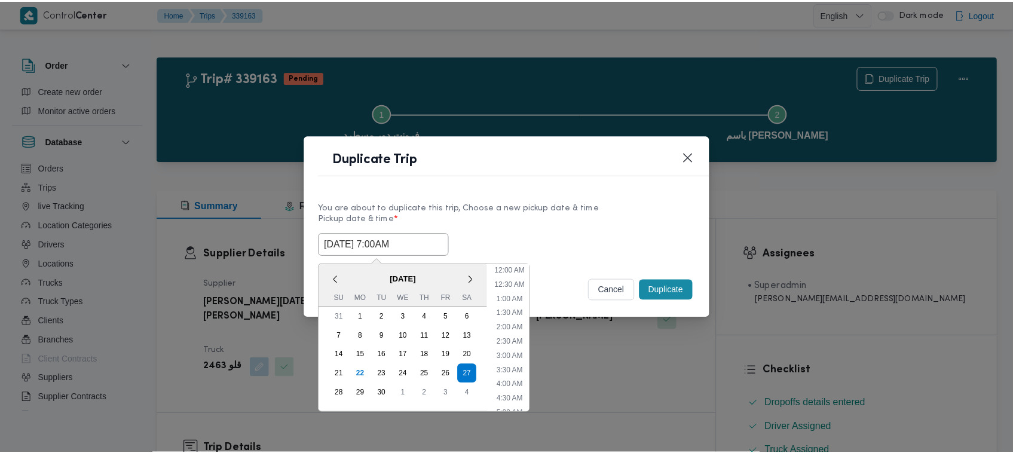
scroll to position [133, 0]
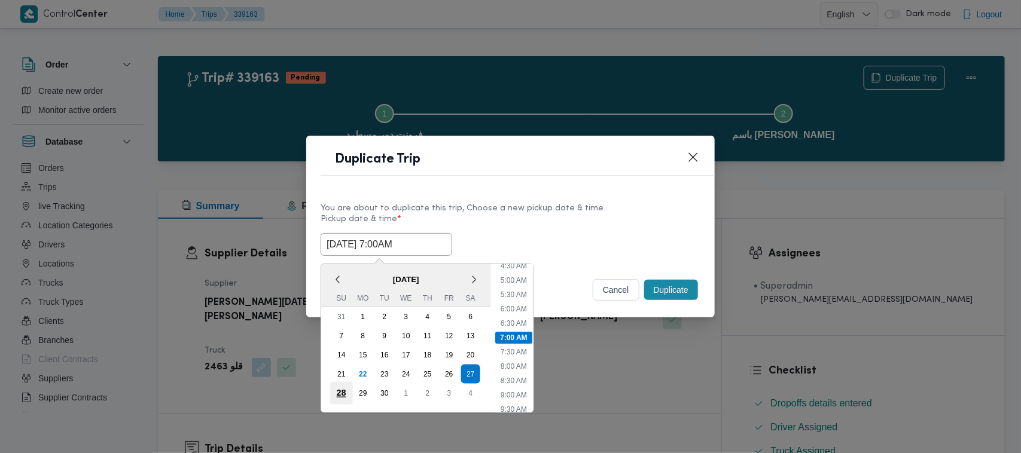
click at [344, 390] on div "28" at bounding box center [341, 393] width 23 height 23
type input "28/09/2025 7:00AM"
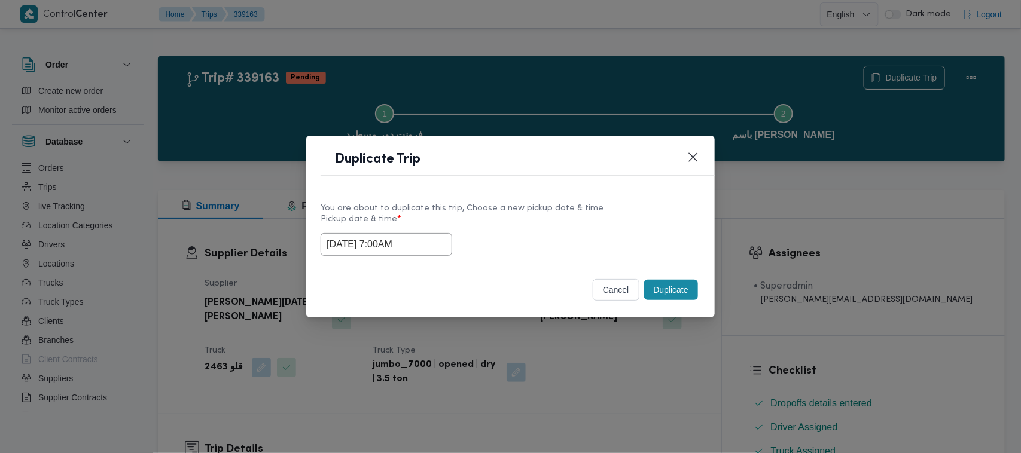
click at [566, 210] on div "You are about to duplicate this trip, Choose a new pickup date & time" at bounding box center [510, 208] width 380 height 13
click at [686, 291] on button "Duplicate" at bounding box center [671, 290] width 54 height 20
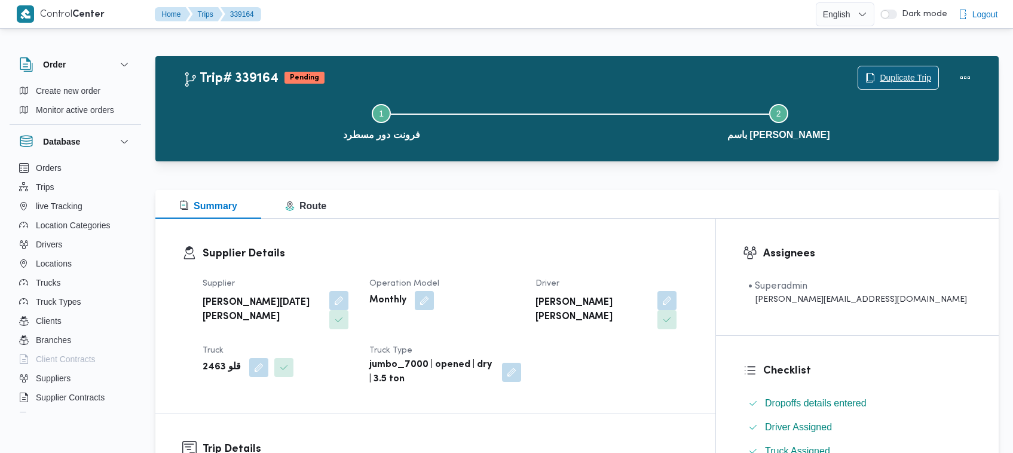
scroll to position [396, 0]
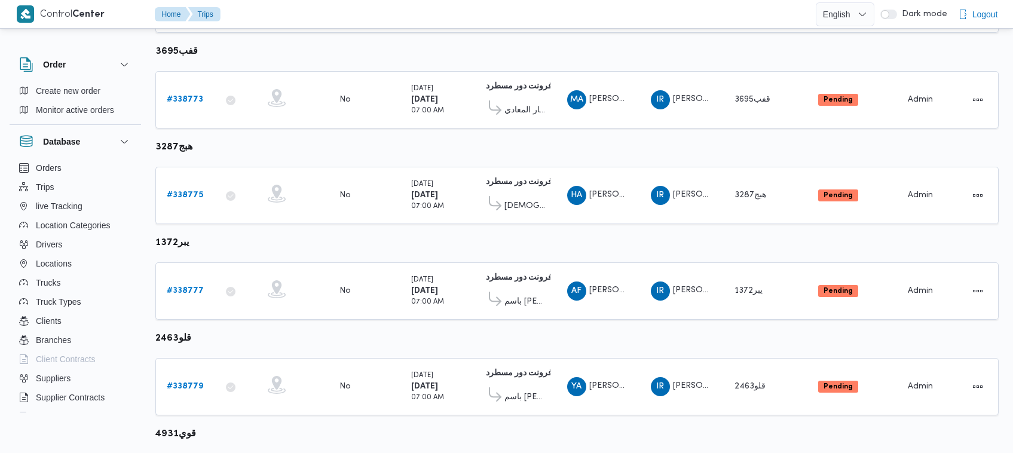
scroll to position [557, 0]
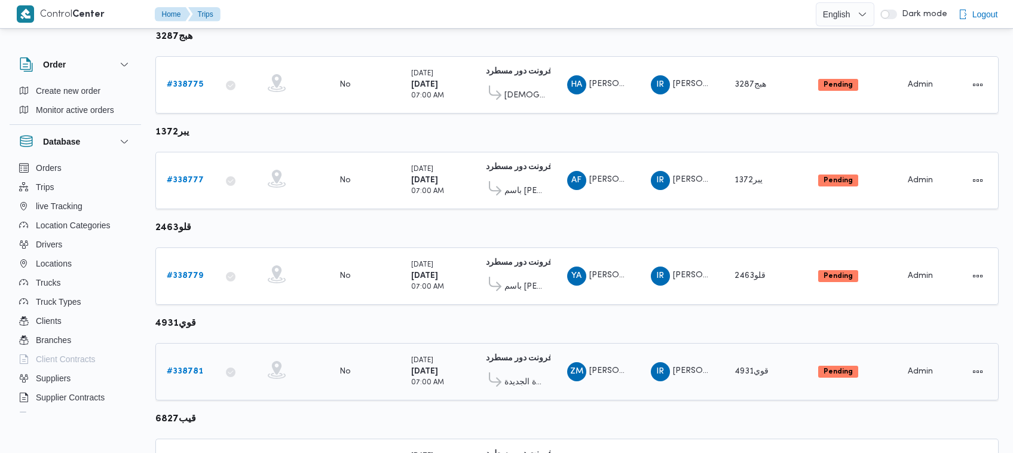
click at [181, 368] on b "# 338781" at bounding box center [185, 372] width 36 height 8
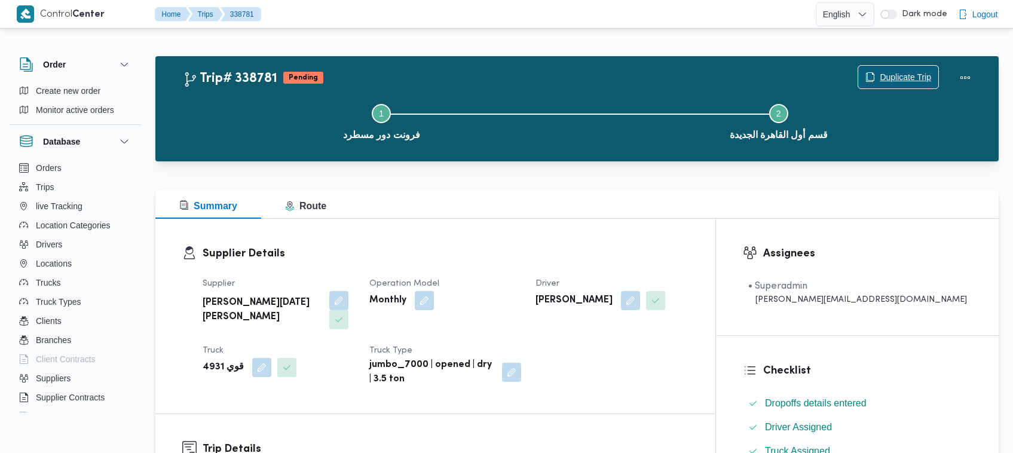
click at [890, 78] on span "Duplicate Trip" at bounding box center [905, 77] width 51 height 14
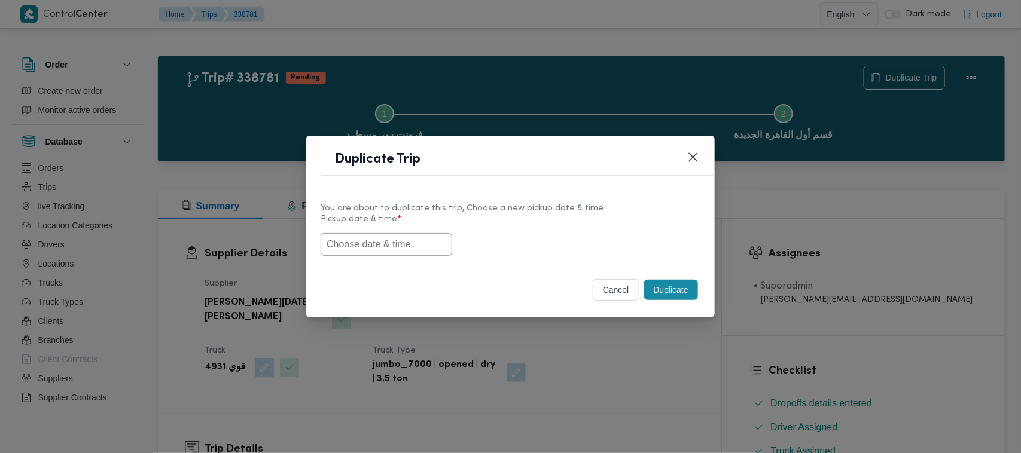
click at [420, 243] on input "text" at bounding box center [386, 244] width 132 height 23
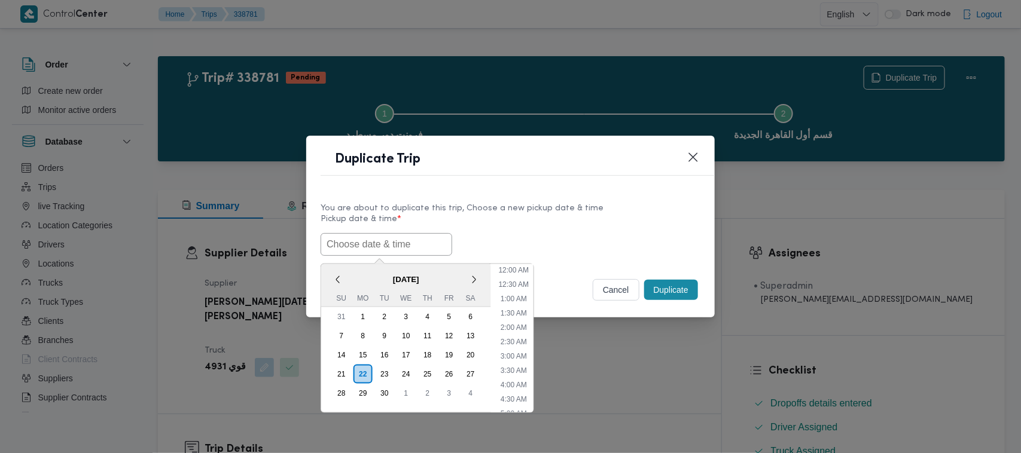
scroll to position [363, 0]
paste input "27/09/2025 7:00AM"
type input "27/09/2025 7:00AM"
click at [524, 235] on div "27/09/2025 7:00AM < September 2025 > Su Mo Tu We Th Fr Sa 31 1 2 3 4 5 6 7 8 9 …" at bounding box center [510, 244] width 380 height 23
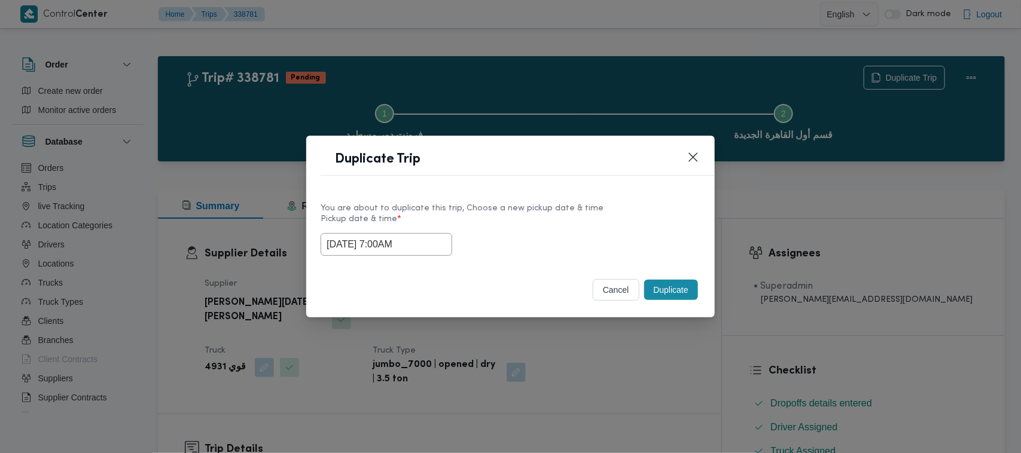
click at [683, 288] on button "Duplicate" at bounding box center [671, 290] width 54 height 20
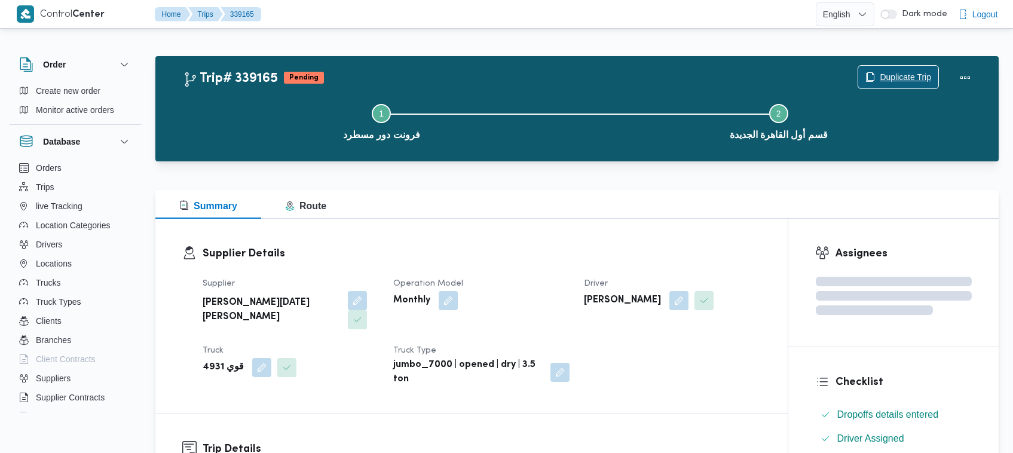
click at [903, 72] on span "Duplicate Trip" at bounding box center [905, 77] width 51 height 14
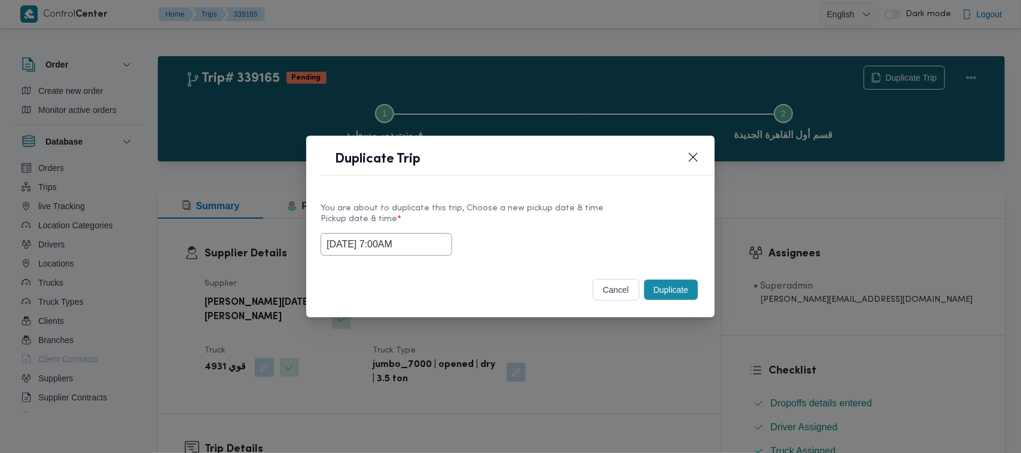
drag, startPoint x: 432, startPoint y: 245, endPoint x: 432, endPoint y: 252, distance: 6.6
click at [432, 246] on input "27/09/2025 7:00AM" at bounding box center [386, 244] width 132 height 23
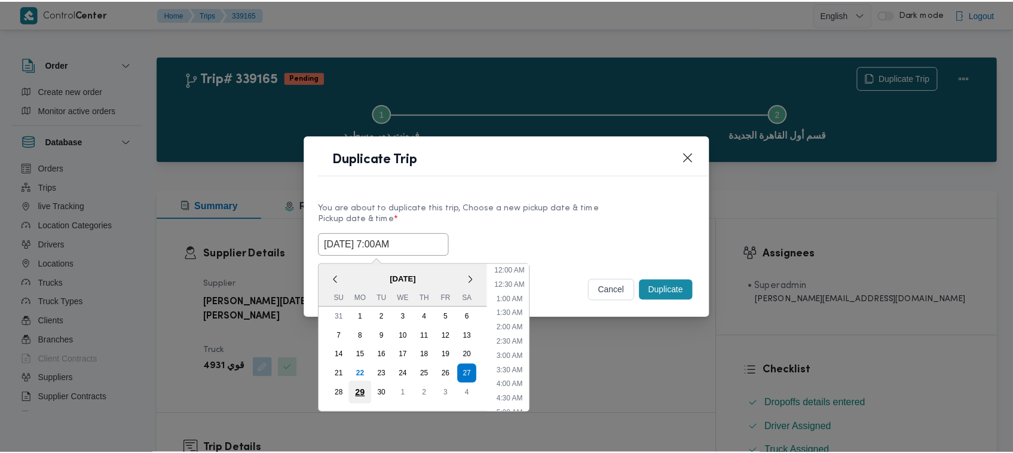
scroll to position [133, 0]
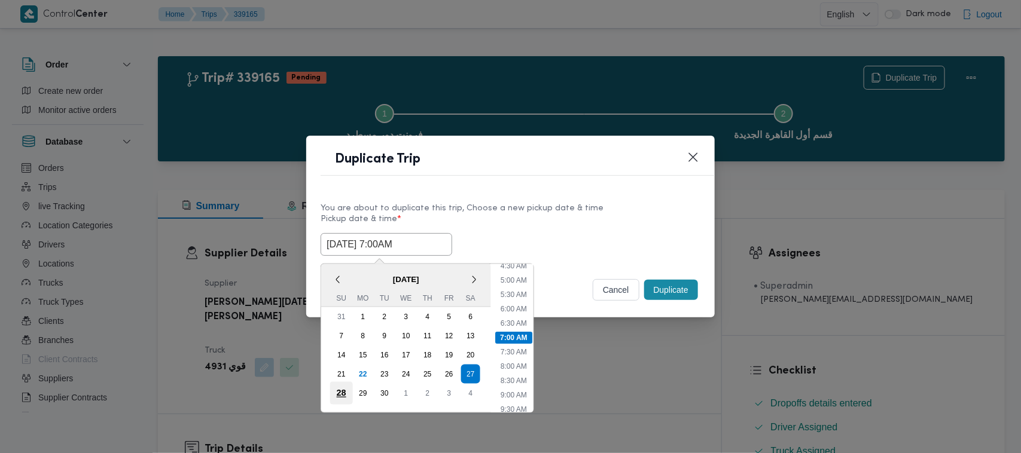
click at [335, 393] on div "28" at bounding box center [341, 393] width 23 height 23
type input "28/09/2025 7:00AM"
click at [597, 222] on label "Pickup date & time *" at bounding box center [510, 224] width 380 height 19
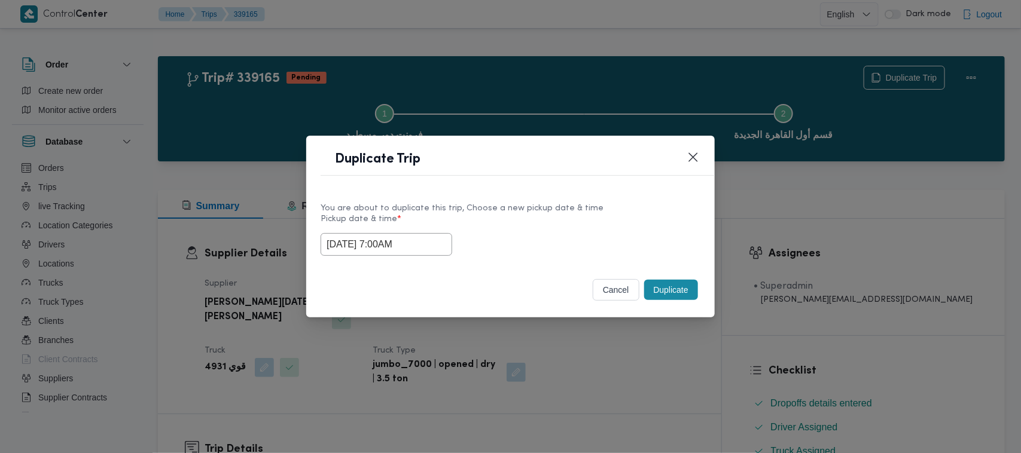
click at [670, 289] on button "Duplicate" at bounding box center [671, 290] width 54 height 20
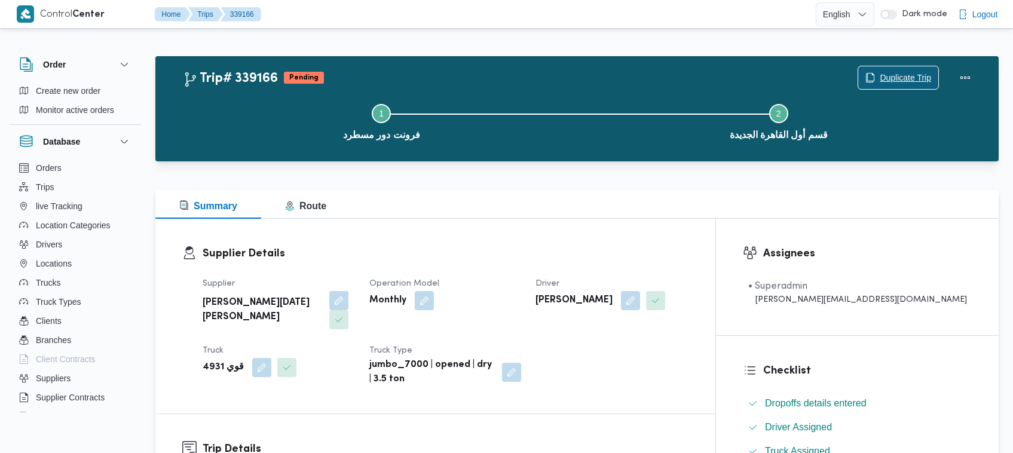
scroll to position [396, 0]
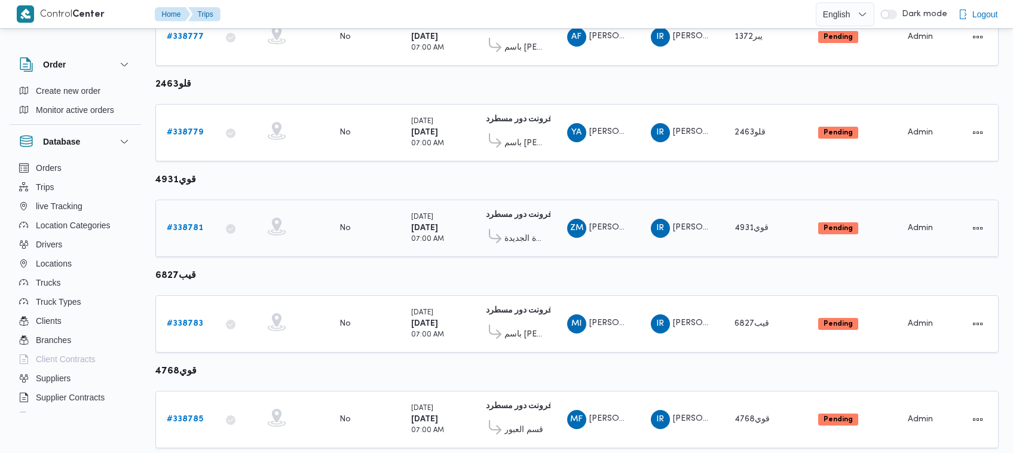
scroll to position [726, 0]
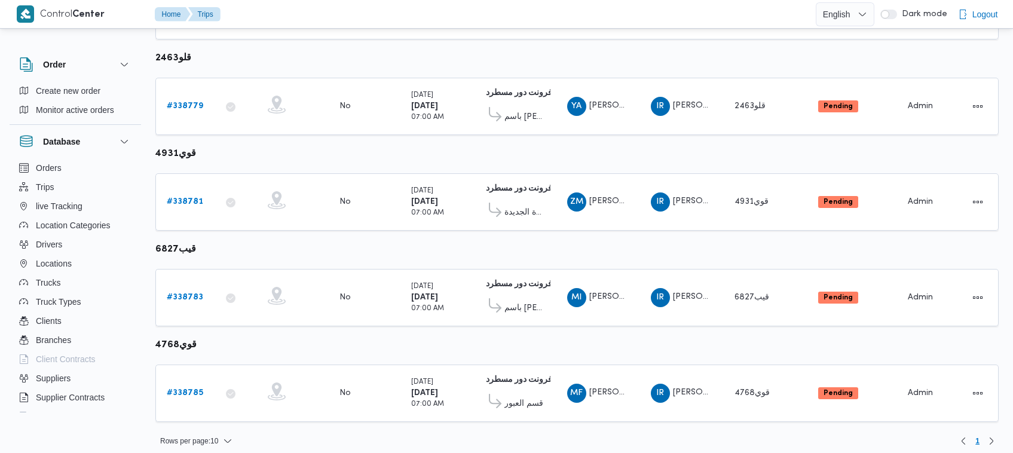
click at [153, 287] on div "Order Create new order Monitor active orders Database Orders Trips live Trackin…" at bounding box center [81, 232] width 143 height 369
click at [180, 294] on b "# 338783" at bounding box center [185, 298] width 36 height 8
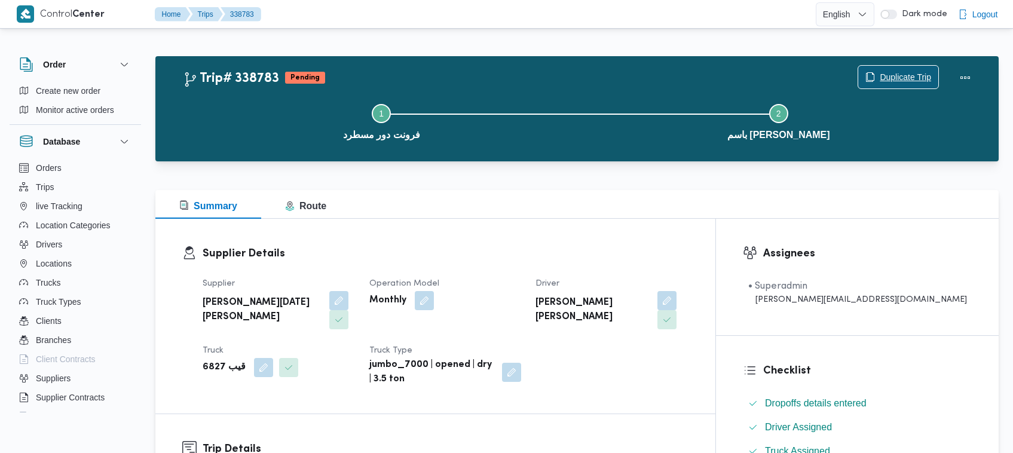
click at [903, 84] on span "Duplicate Trip" at bounding box center [899, 77] width 80 height 23
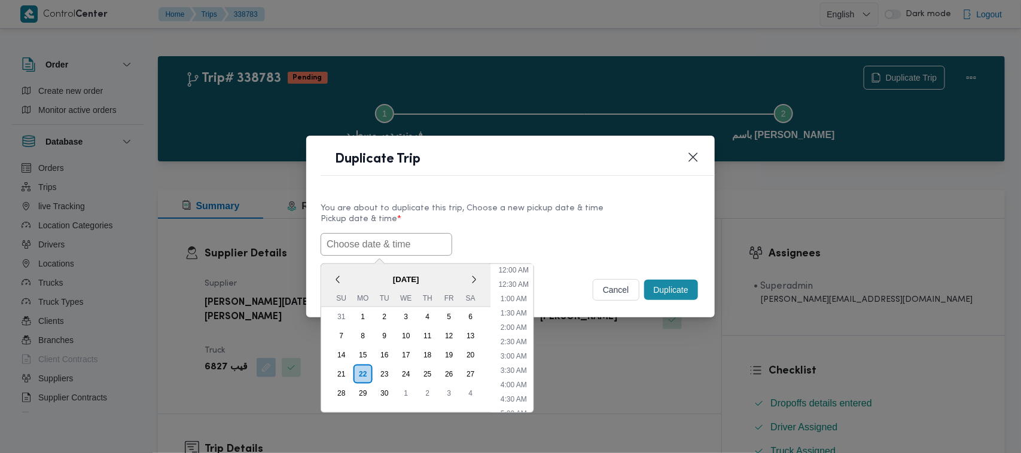
click at [410, 244] on input "text" at bounding box center [386, 244] width 132 height 23
paste input "27/09/2025 7:00AM"
type input "27/09/2025 7:00AM"
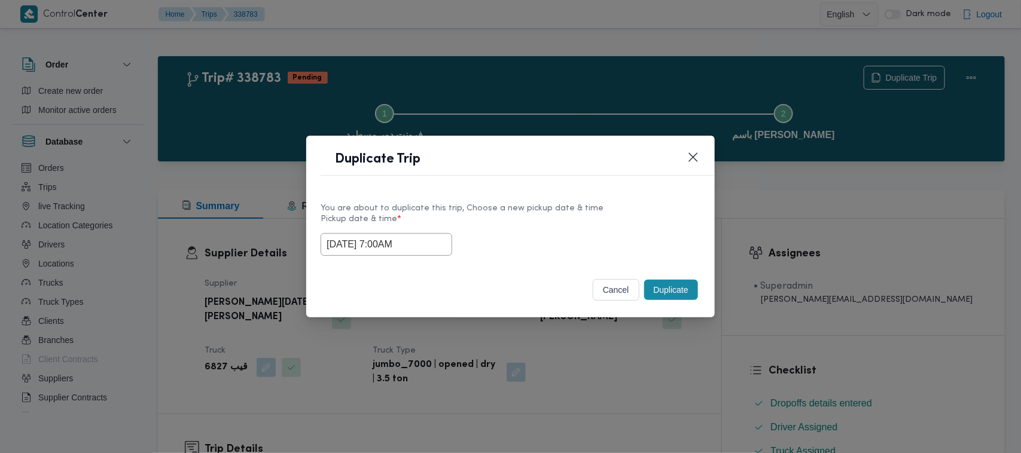
click at [596, 244] on div "27/09/2025 7:00AM" at bounding box center [510, 244] width 380 height 23
click at [697, 288] on button "Duplicate" at bounding box center [671, 290] width 54 height 20
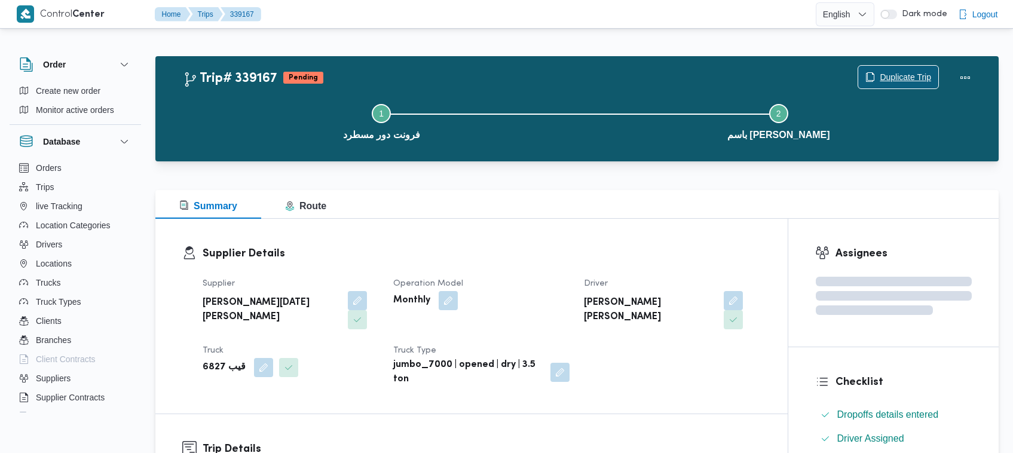
click at [887, 82] on span "Duplicate Trip" at bounding box center [905, 77] width 51 height 14
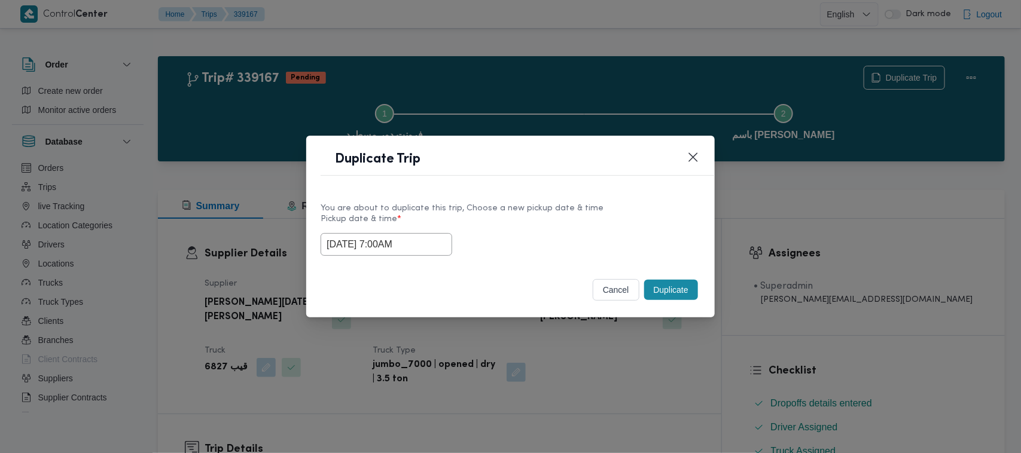
click at [428, 248] on input "27/09/2025 7:00AM" at bounding box center [386, 244] width 132 height 23
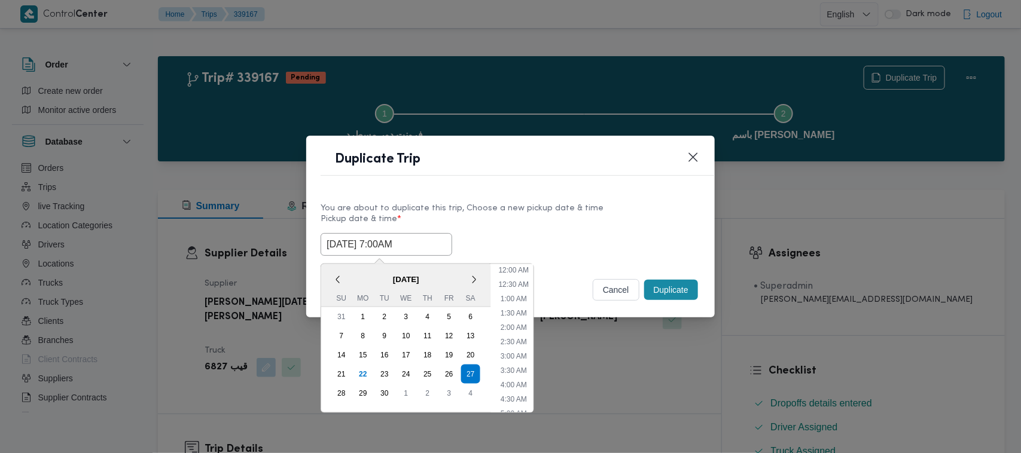
scroll to position [133, 0]
click at [332, 387] on div "28" at bounding box center [341, 393] width 23 height 23
type input "28/09/2025 7:00AM"
click at [625, 216] on label "Pickup date & time *" at bounding box center [510, 224] width 380 height 19
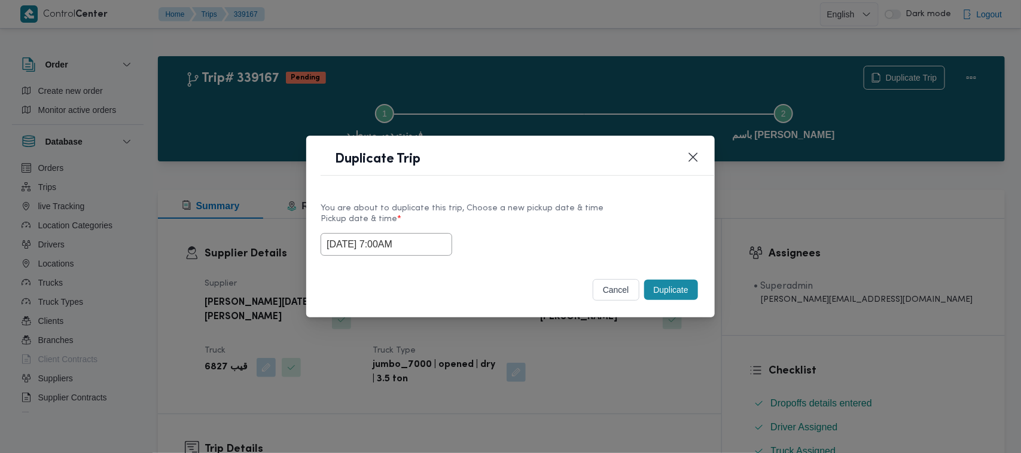
click at [656, 291] on button "Duplicate" at bounding box center [671, 290] width 54 height 20
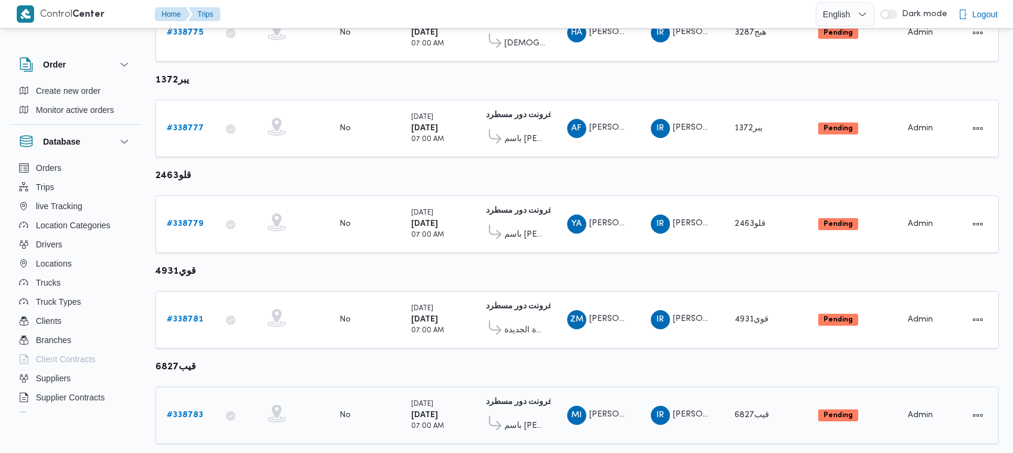
scroll to position [726, 0]
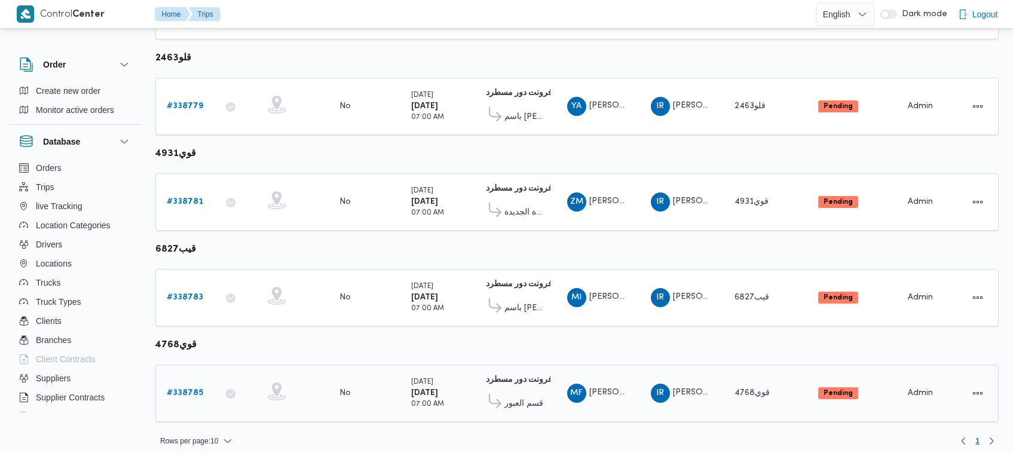
click at [170, 389] on link "# 338785" at bounding box center [185, 393] width 36 height 14
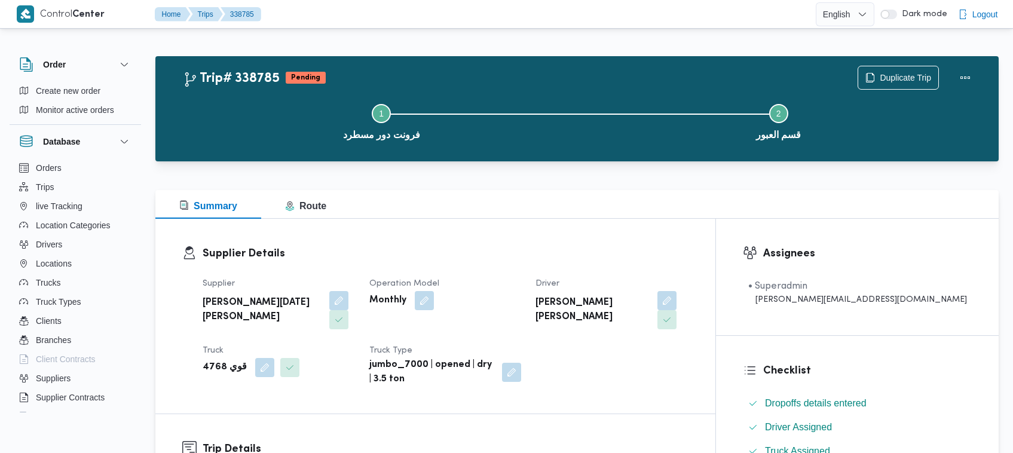
drag, startPoint x: 936, startPoint y: 85, endPoint x: 921, endPoint y: 82, distance: 16.0
click at [937, 85] on div "Step 1 is incomplete 1 فرونت دور مسطرد Step 2 is incomplete 2 قسم العبور" at bounding box center [580, 121] width 809 height 77
click at [901, 73] on span "Duplicate Trip" at bounding box center [905, 77] width 51 height 14
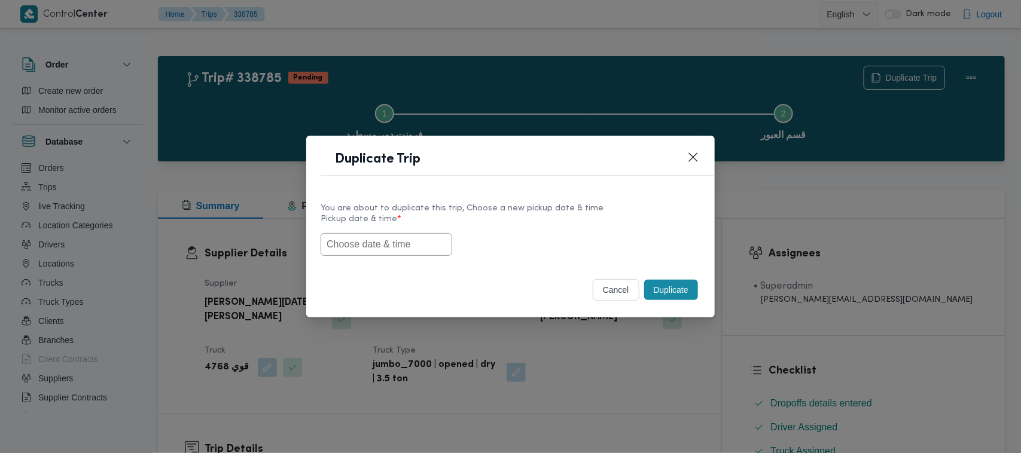
click at [389, 244] on input "text" at bounding box center [386, 244] width 132 height 23
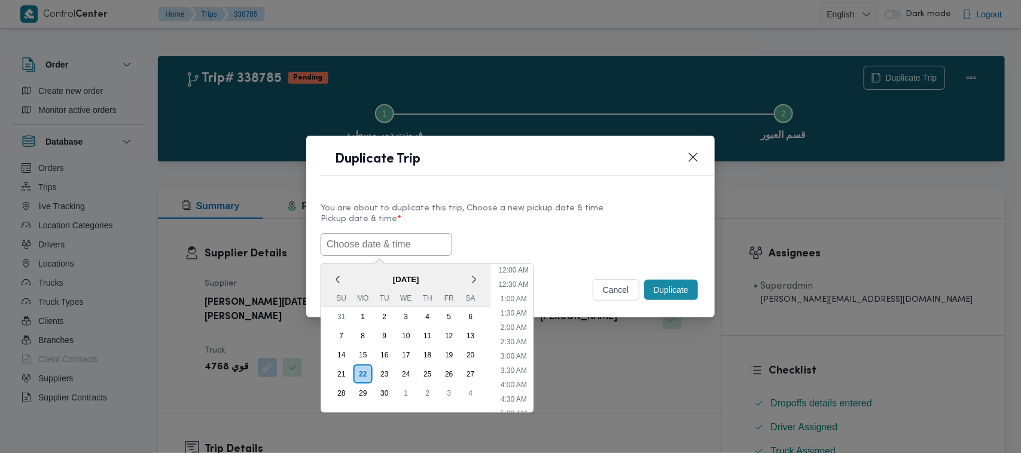
paste input "27/09/2025 7:00AM"
type input "27/09/2025 7:00AM"
click at [577, 218] on label "Pickup date & time *" at bounding box center [510, 224] width 380 height 19
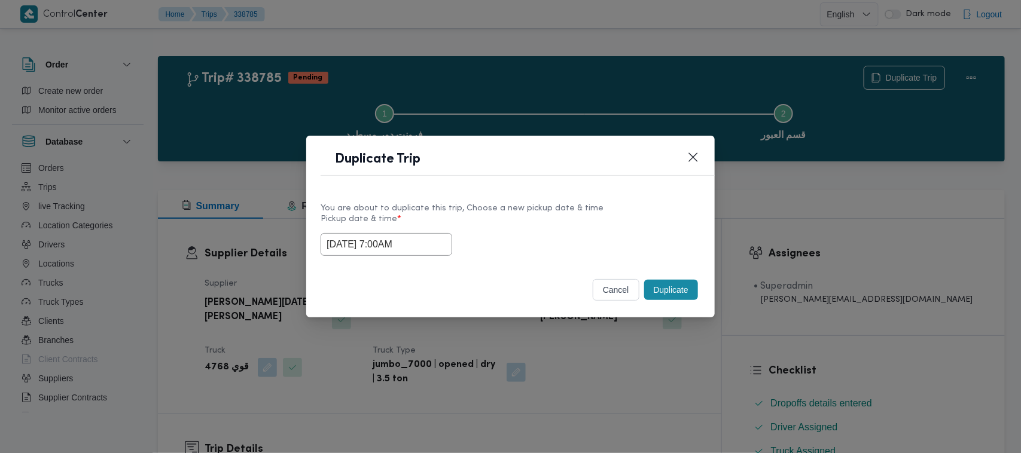
click at [673, 285] on button "Duplicate" at bounding box center [671, 290] width 54 height 20
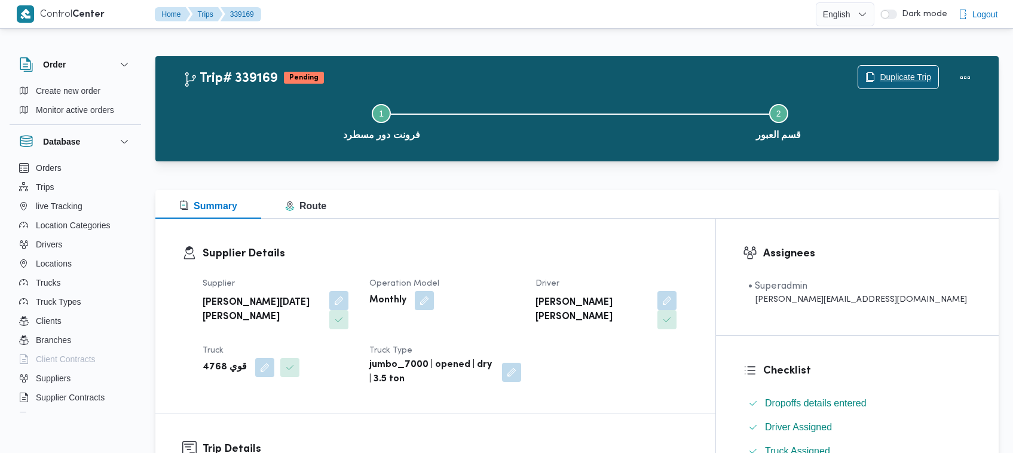
click at [891, 71] on span "Duplicate Trip" at bounding box center [905, 77] width 51 height 14
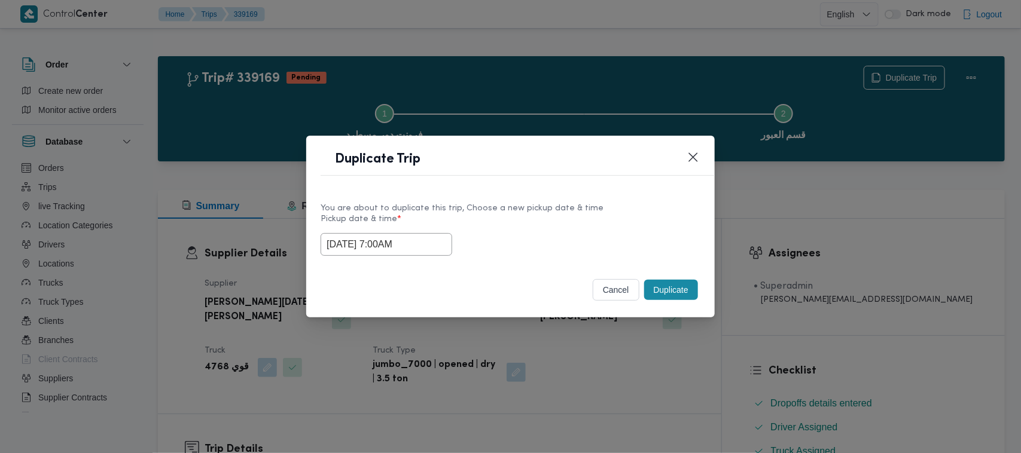
click at [435, 237] on input "27/09/2025 7:00AM" at bounding box center [386, 244] width 132 height 23
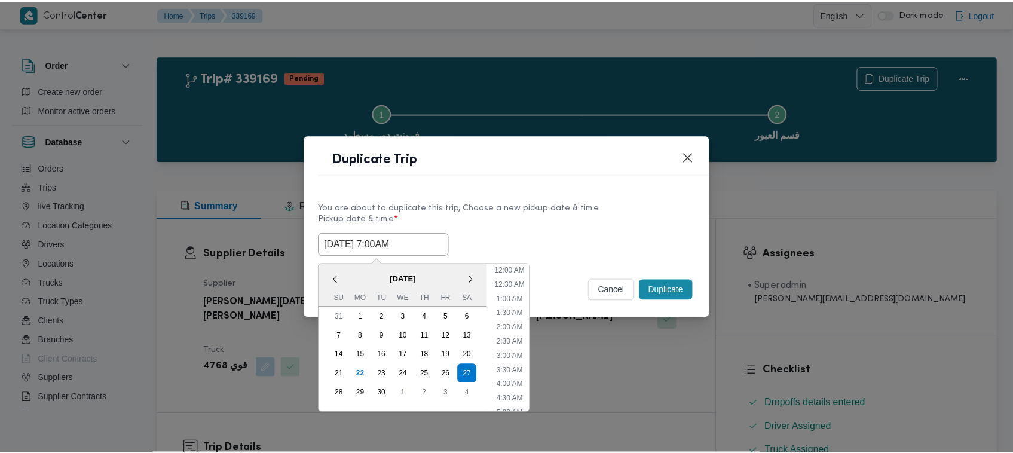
scroll to position [133, 0]
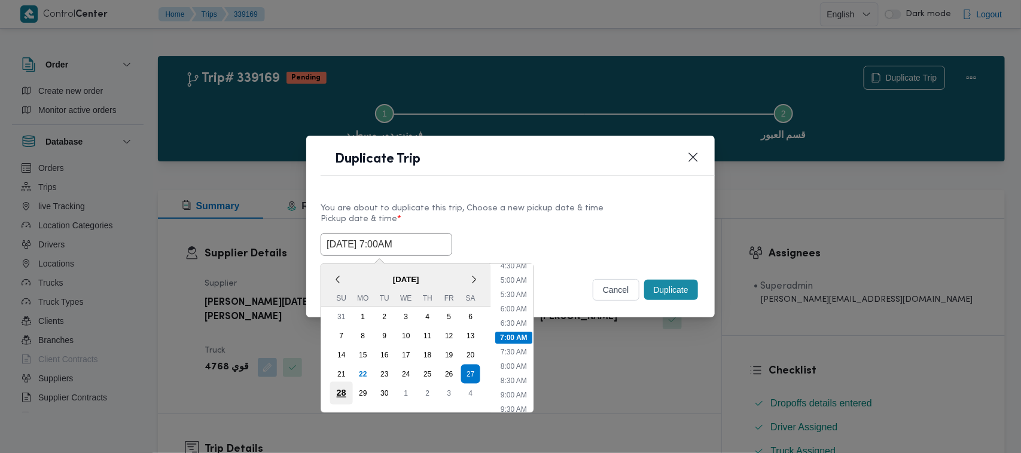
click at [341, 392] on div "28" at bounding box center [341, 393] width 23 height 23
type input "28/09/2025 7:00AM"
click at [611, 198] on div "You are about to duplicate this trip, Choose a new pickup date & time Pickup da…" at bounding box center [510, 228] width 408 height 77
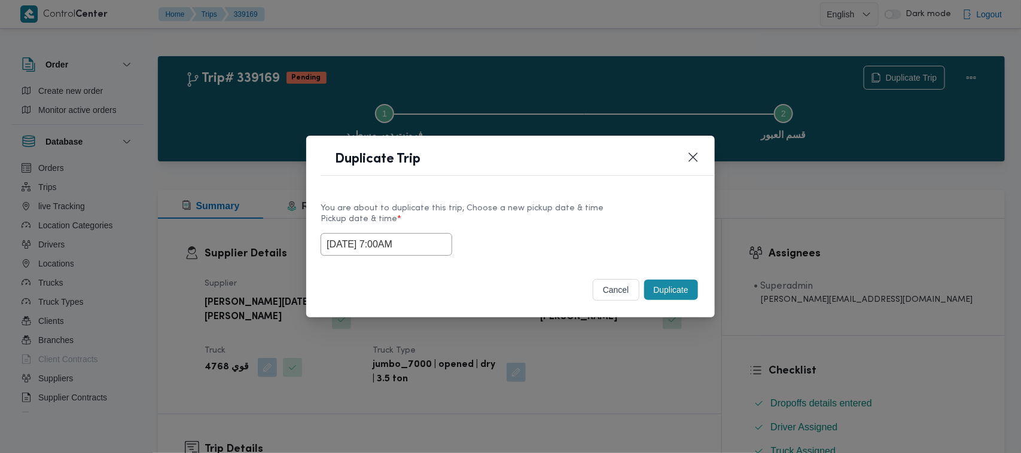
click at [650, 292] on button "Duplicate" at bounding box center [671, 290] width 54 height 20
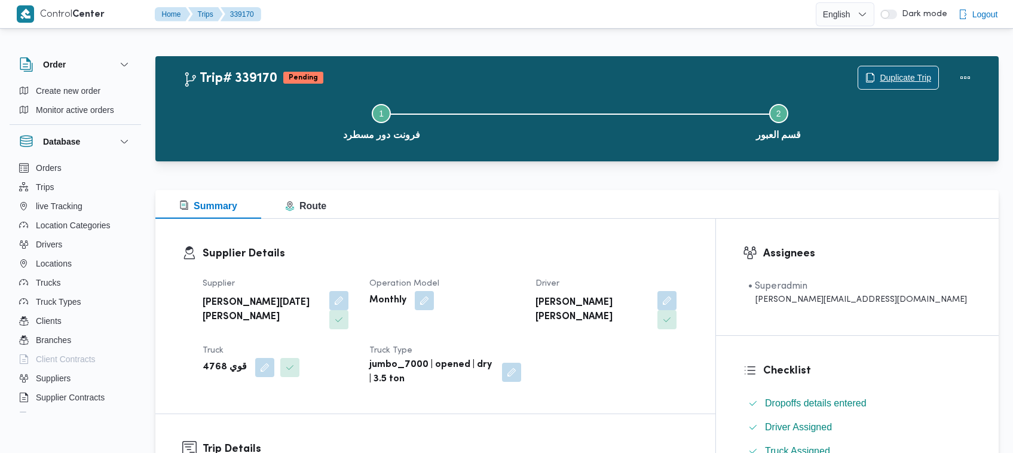
scroll to position [396, 0]
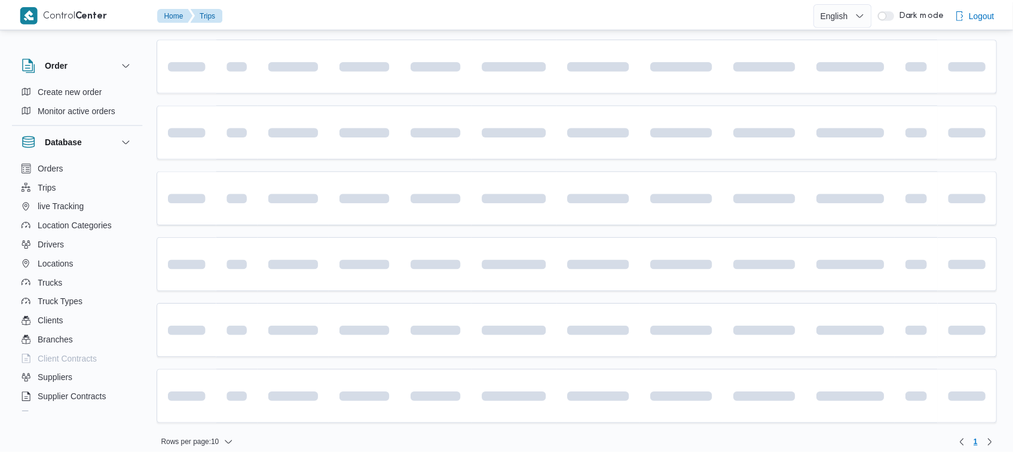
scroll to position [446, 0]
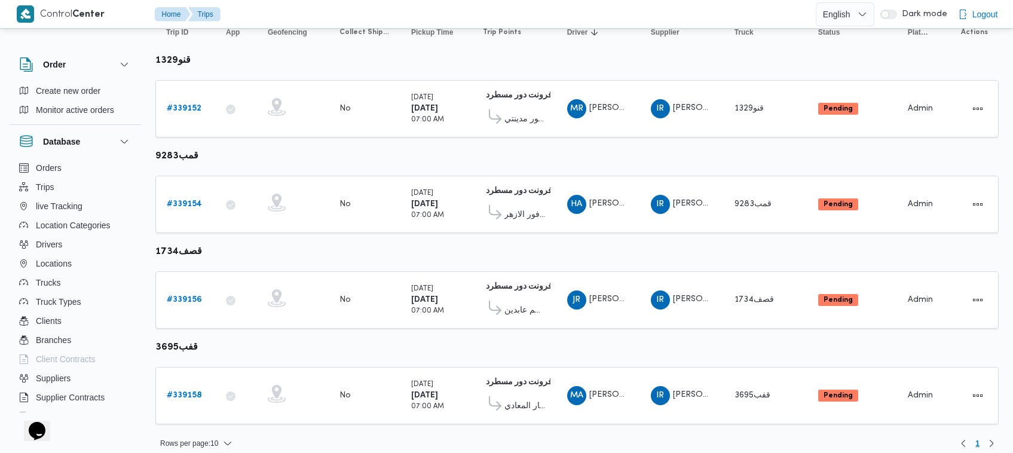
scroll to position [158, 0]
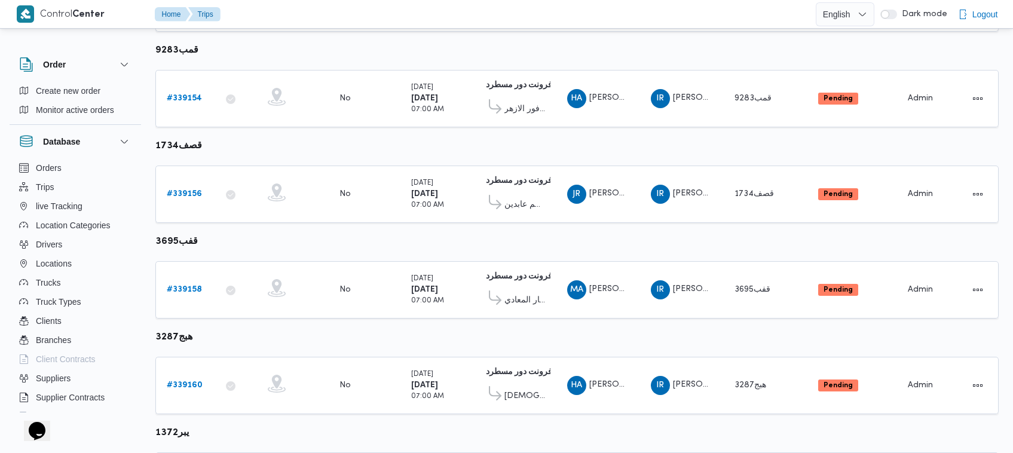
scroll to position [348, 0]
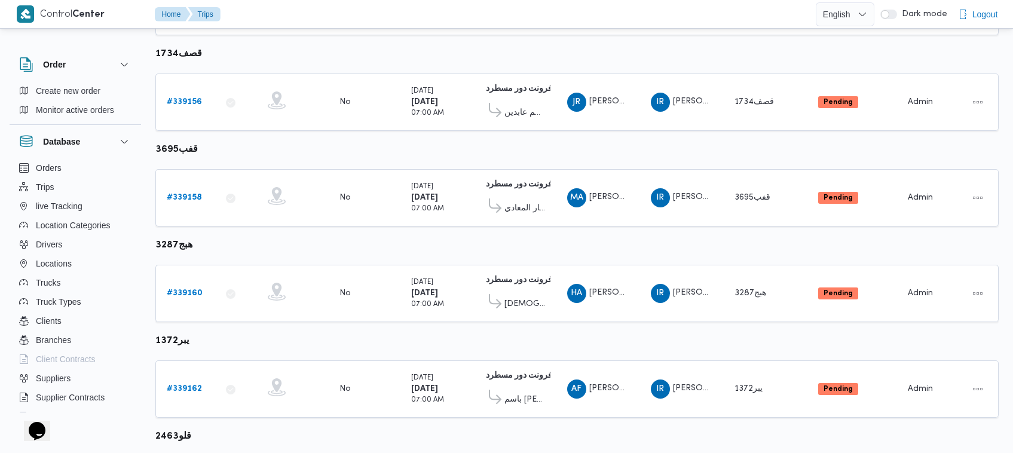
scroll to position [631, 0]
